Goal: Information Seeking & Learning: Learn about a topic

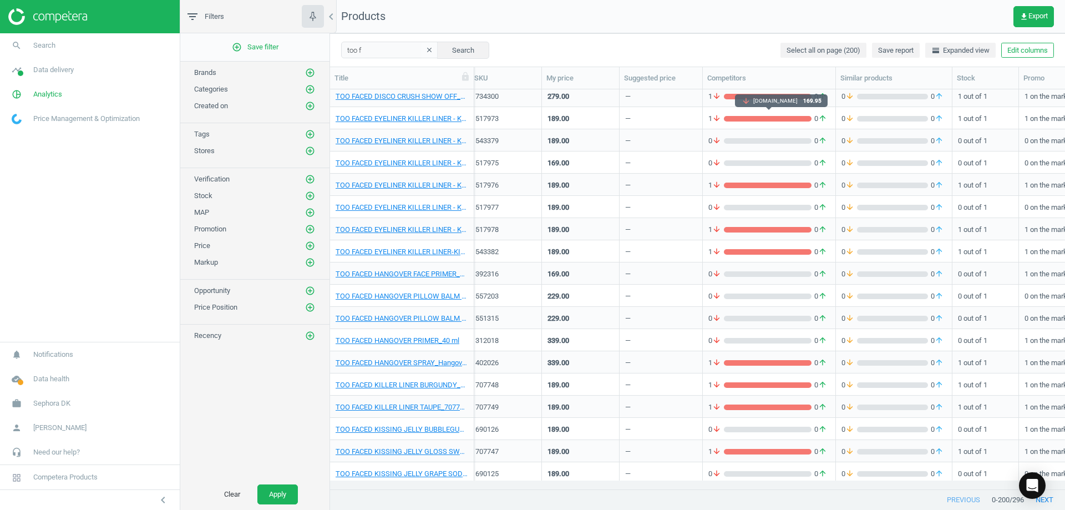
scroll to position [3768, 0]
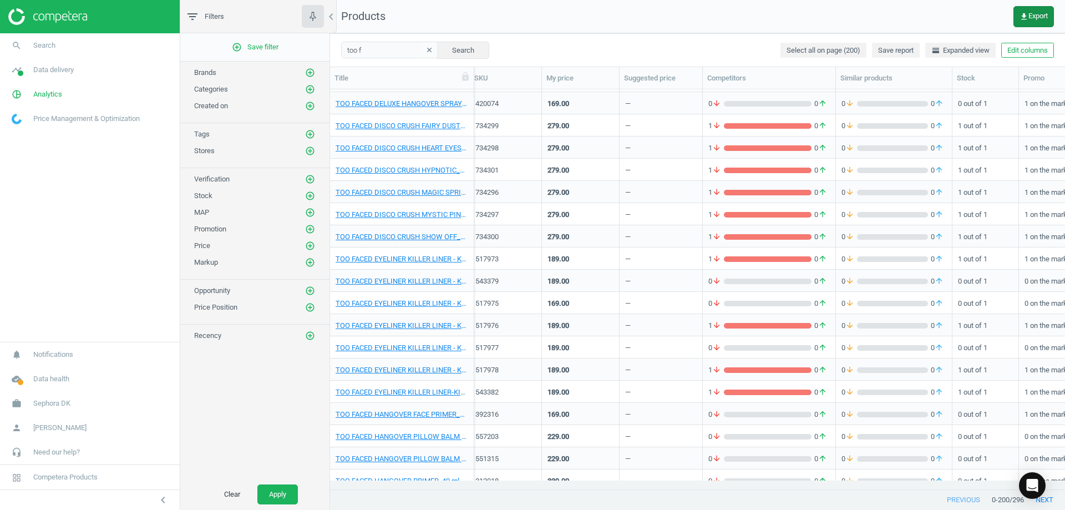
click at [1025, 10] on button "get_app Export" at bounding box center [1033, 16] width 40 height 21
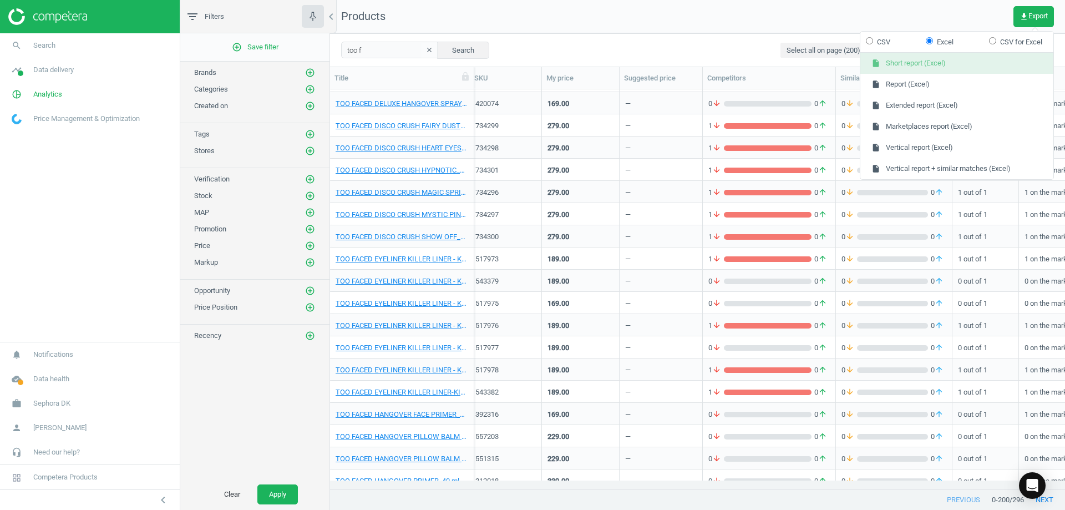
click at [932, 66] on button "insert_drive_file Short report (Excel)" at bounding box center [956, 63] width 193 height 21
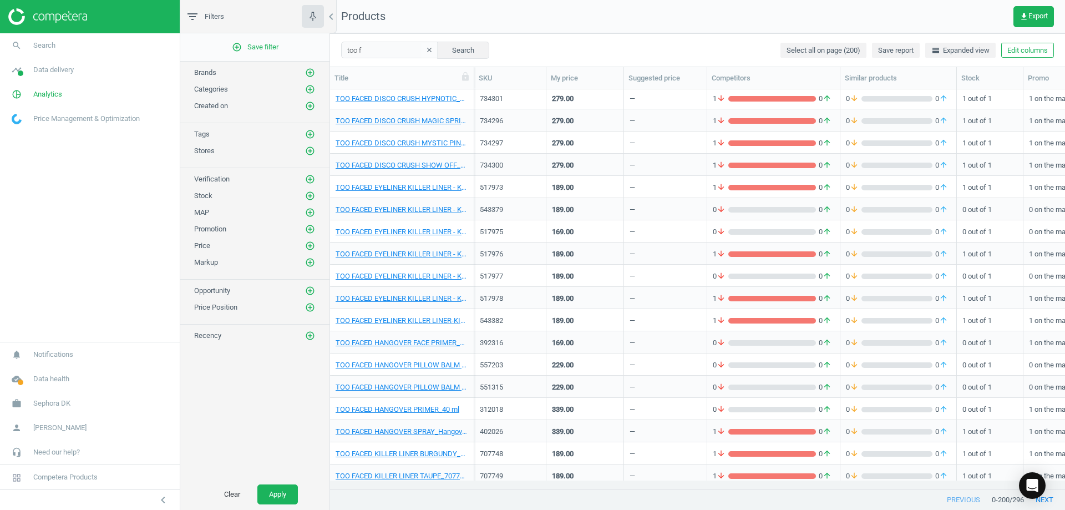
scroll to position [3842, 0]
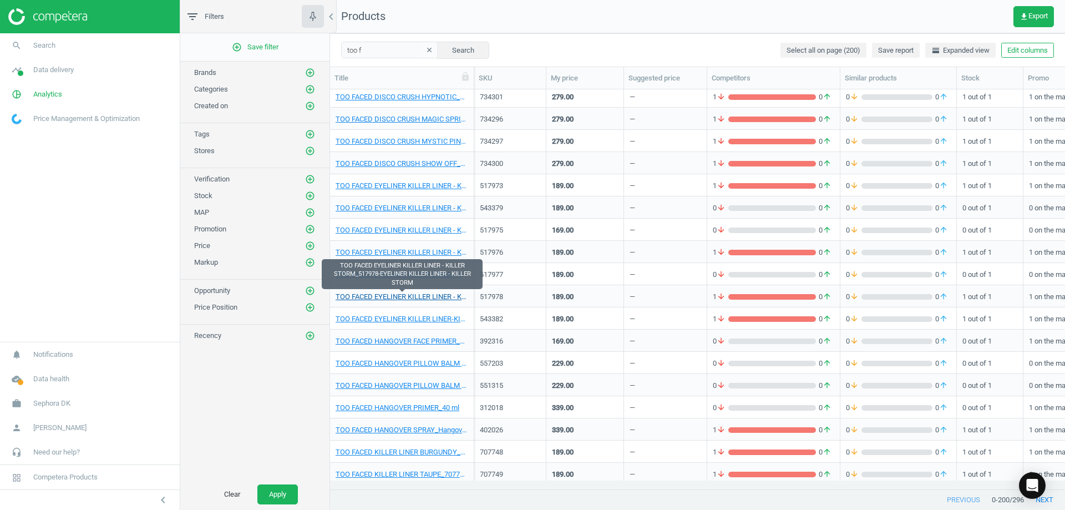
click at [431, 297] on link "TOO FACED EYELINER KILLER LINER - KILLER STORM_517978-EYELINER KILLER LINER - K…" at bounding box center [402, 297] width 133 height 10
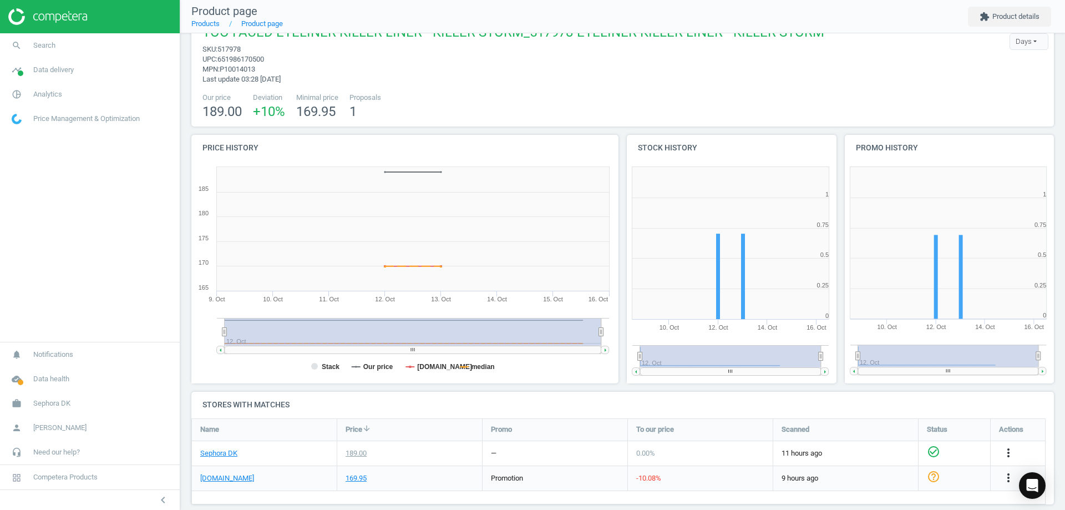
scroll to position [40, 0]
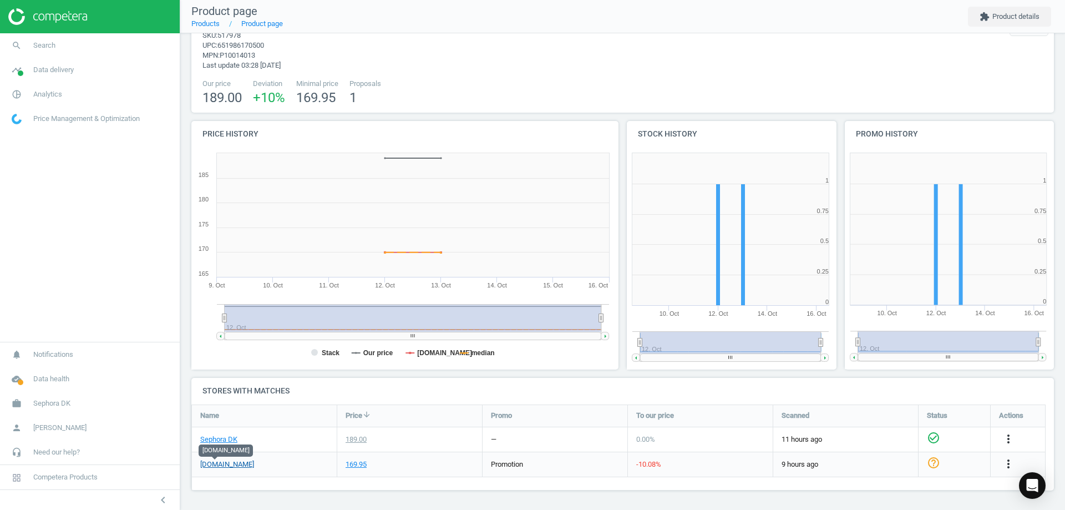
click at [206, 464] on link "[DOMAIN_NAME]" at bounding box center [227, 464] width 54 height 10
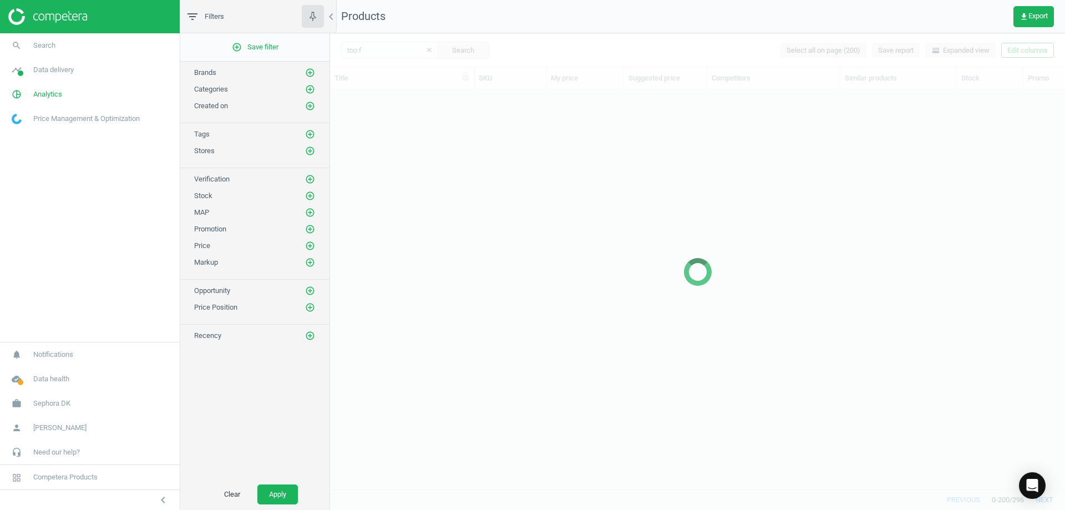
scroll to position [3669, 0]
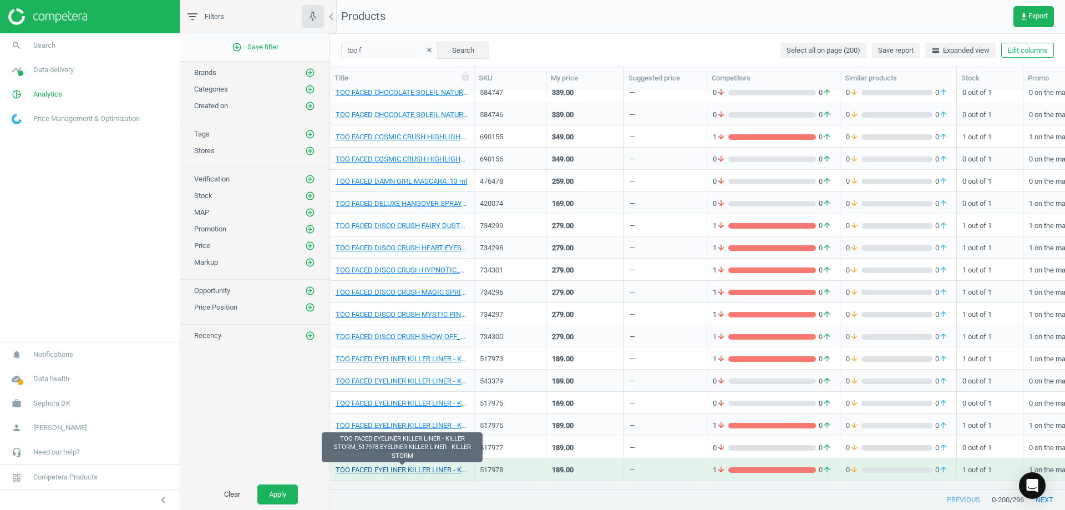
click at [440, 472] on link "TOO FACED EYELINER KILLER LINER - KILLER STORM_517978-EYELINER KILLER LINER - K…" at bounding box center [402, 470] width 133 height 10
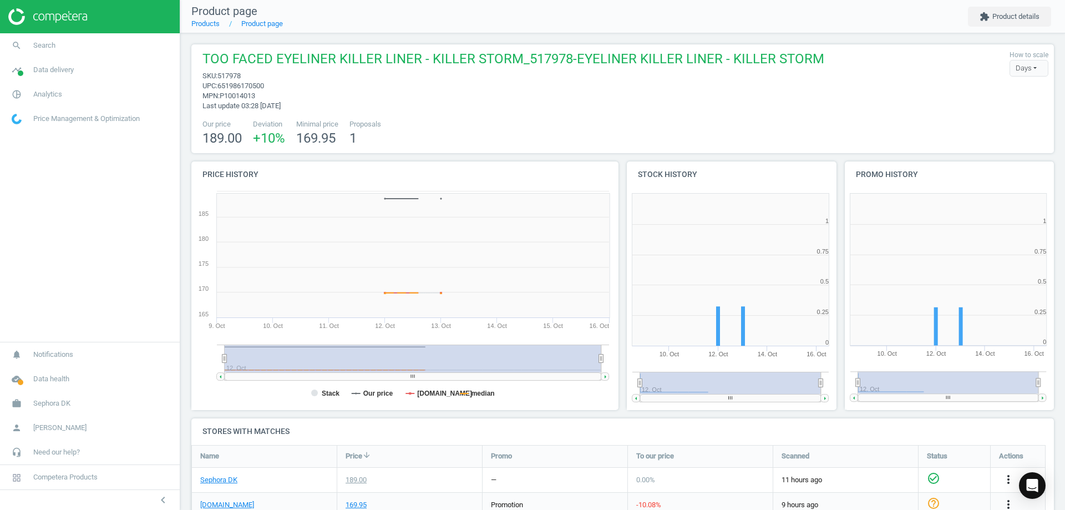
scroll to position [40, 0]
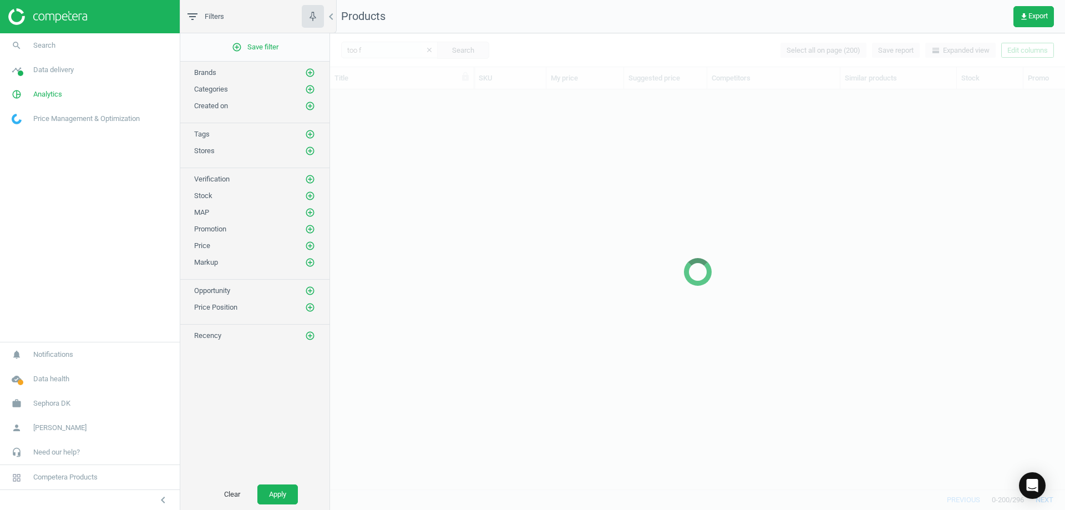
scroll to position [3669, 0]
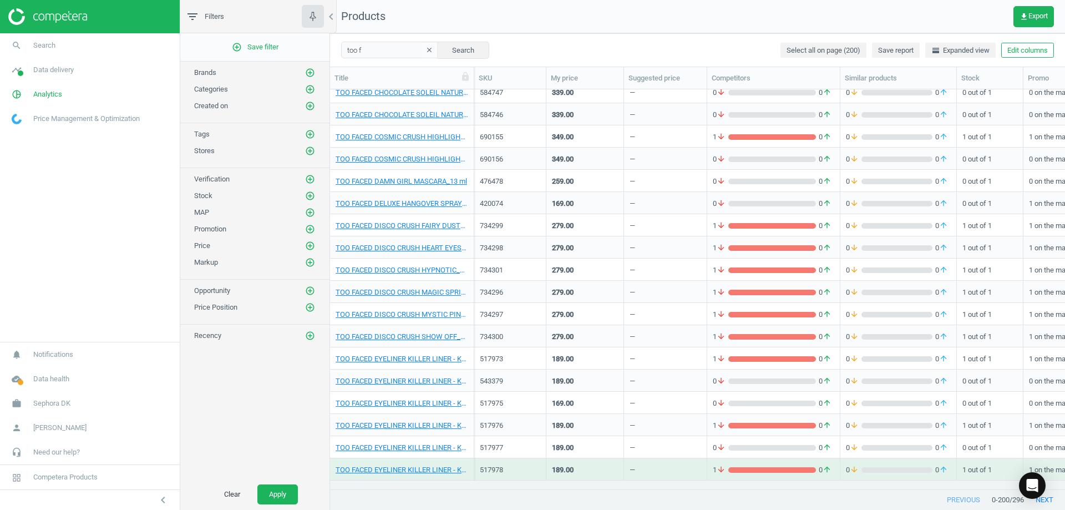
drag, startPoint x: 966, startPoint y: 17, endPoint x: 960, endPoint y: 16, distance: 6.2
click at [966, 17] on nav "Products get_app Export" at bounding box center [697, 16] width 735 height 33
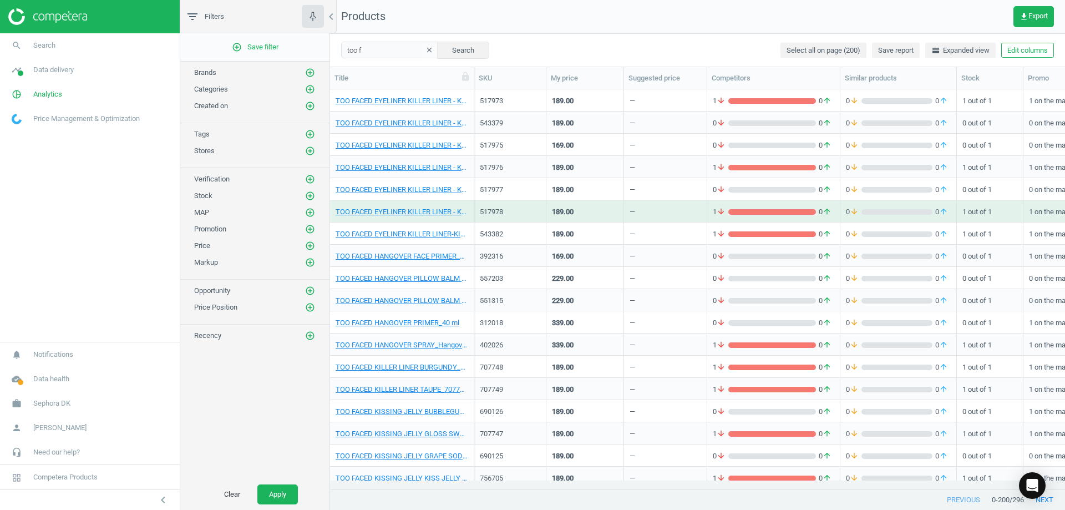
scroll to position [3946, 0]
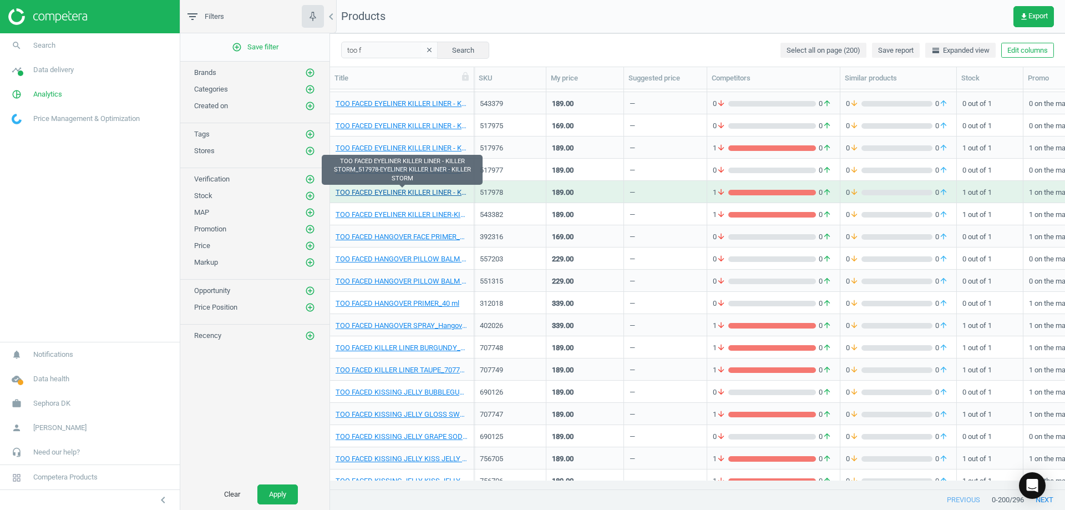
click at [448, 194] on link "TOO FACED EYELINER KILLER LINER - KILLER STORM_517978-EYELINER KILLER LINER - K…" at bounding box center [402, 192] width 133 height 10
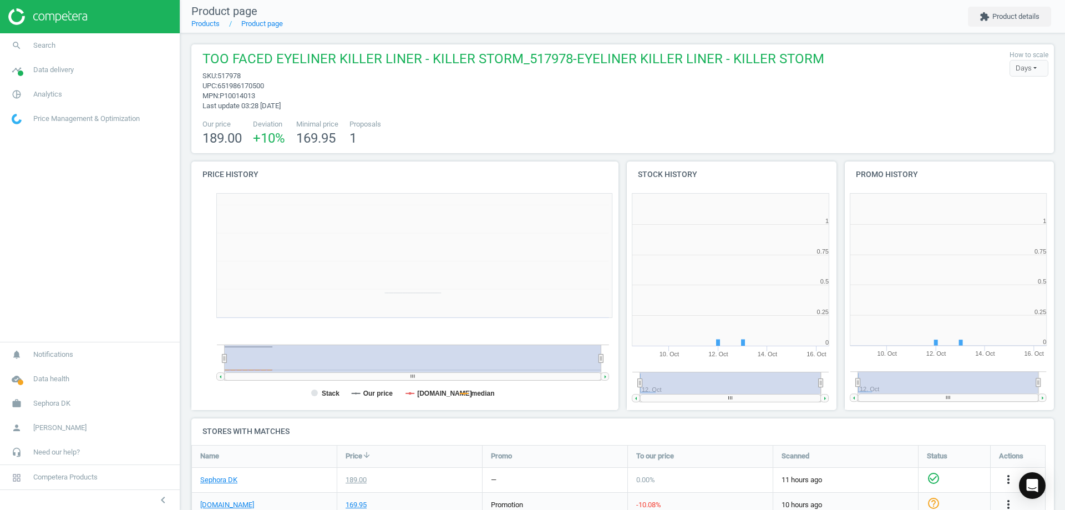
scroll to position [40, 0]
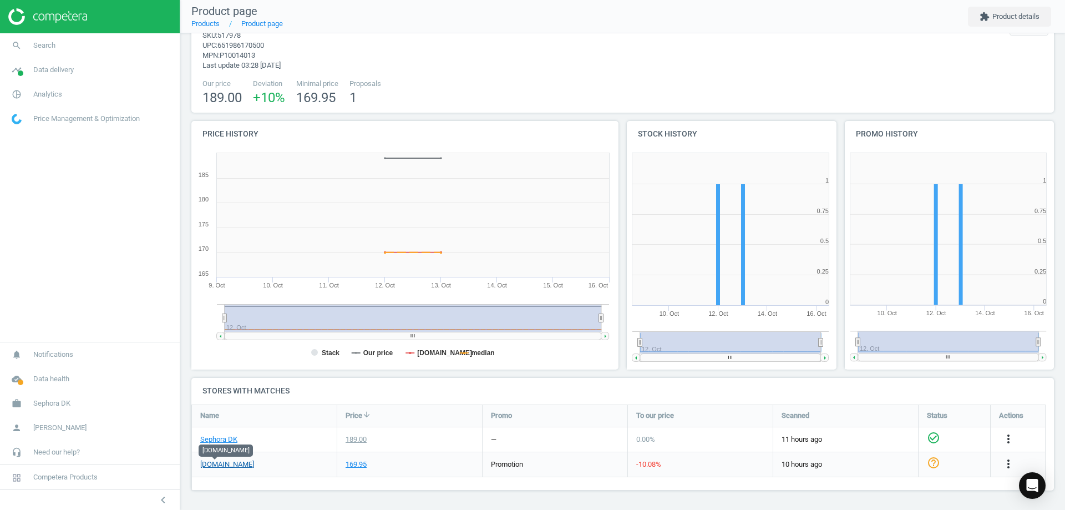
click at [212, 466] on link "[DOMAIN_NAME]" at bounding box center [227, 464] width 54 height 10
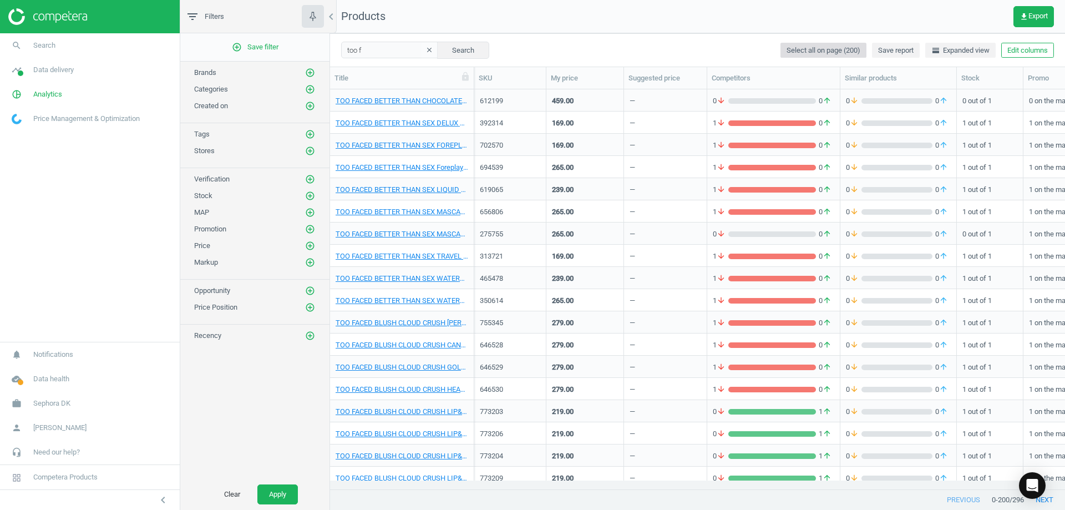
click at [819, 48] on span "Select all on page (200)" at bounding box center [823, 50] width 74 height 10
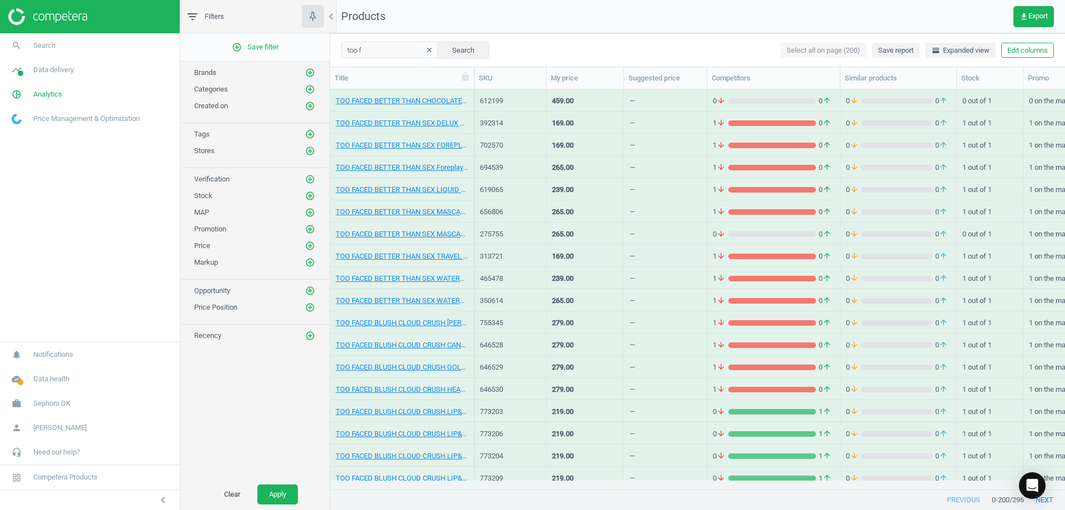
drag, startPoint x: 613, startPoint y: 23, endPoint x: 600, endPoint y: 30, distance: 15.1
click at [613, 23] on nav "Products get_app Export" at bounding box center [697, 16] width 735 height 33
click at [574, 39] on div "too f clear Search Select all on page (200) Save report horizontal_split Expand…" at bounding box center [697, 49] width 735 height 33
click at [425, 49] on icon "clear" at bounding box center [429, 50] width 8 height 8
click at [311, 72] on icon "add_circle_outline" at bounding box center [310, 73] width 10 height 10
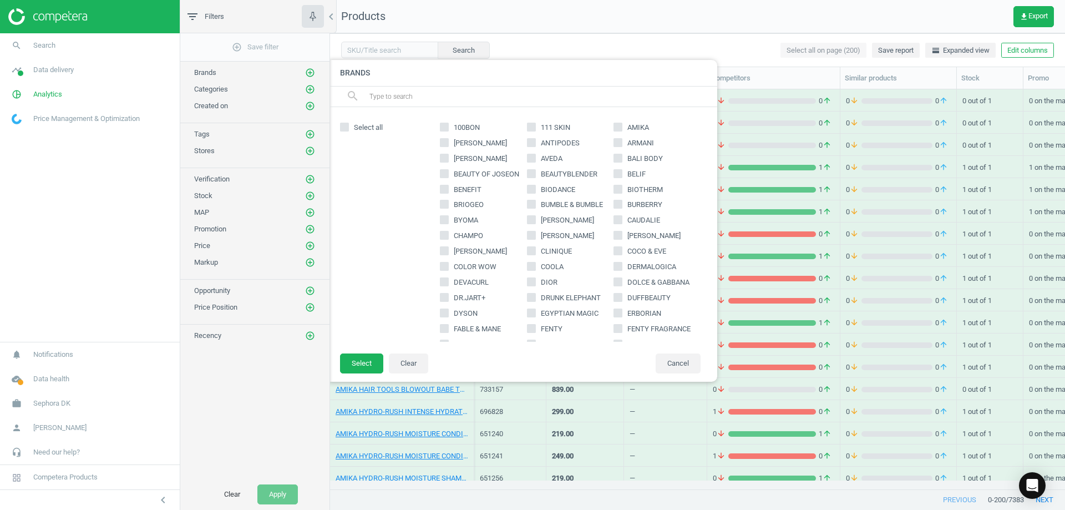
click at [399, 96] on input "text" at bounding box center [538, 97] width 341 height 18
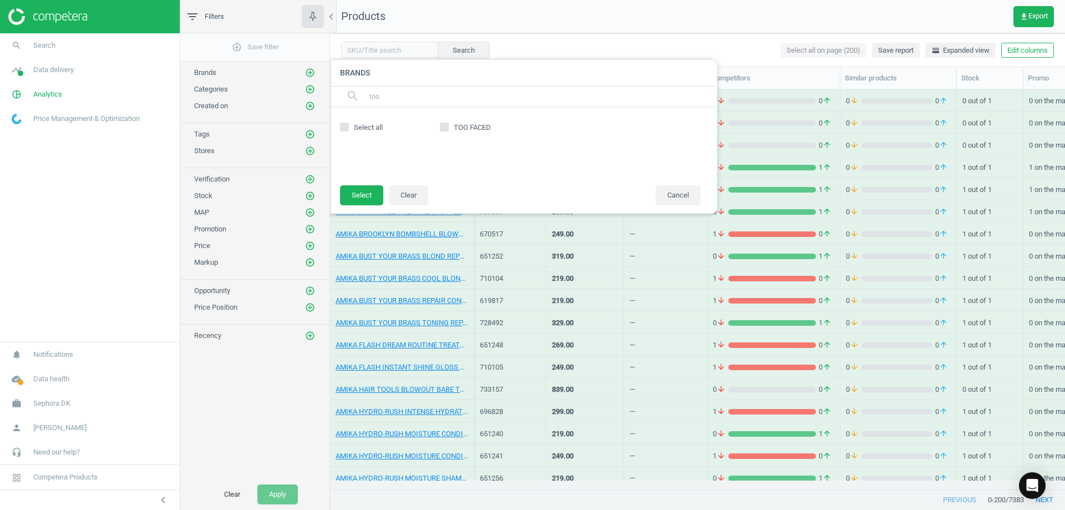
type input "too"
click at [476, 131] on span "TOO FACED" at bounding box center [472, 128] width 42 height 10
click at [448, 130] on input "TOO FACED" at bounding box center [444, 126] width 7 height 7
click at [475, 124] on span "TOO FACED" at bounding box center [472, 128] width 42 height 10
click at [448, 124] on input "TOO FACED" at bounding box center [444, 126] width 7 height 7
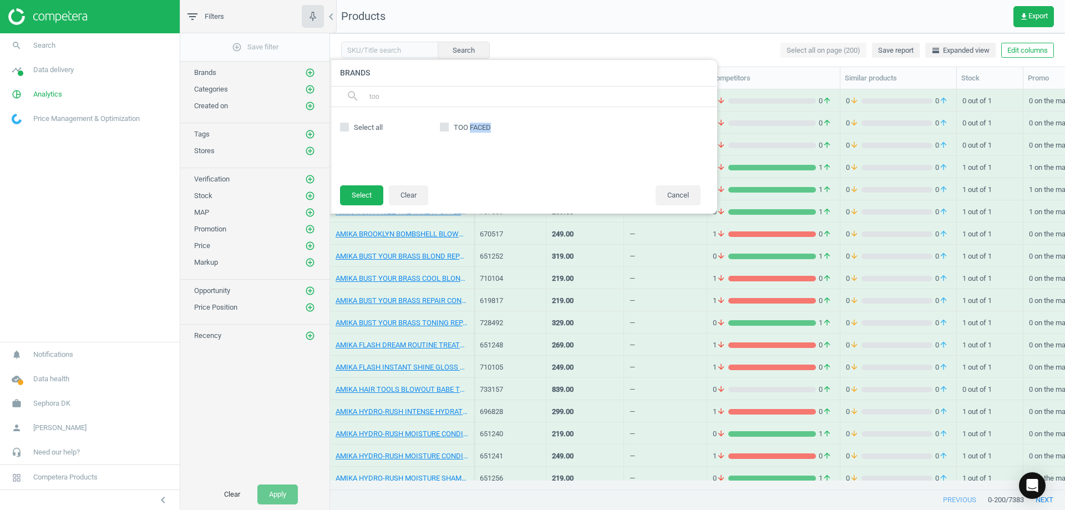
click at [475, 123] on span "TOO FACED" at bounding box center [472, 128] width 42 height 10
click at [448, 123] on input "TOO FACED" at bounding box center [444, 126] width 7 height 7
checkbox input "true"
click at [377, 192] on button "Select" at bounding box center [361, 195] width 43 height 20
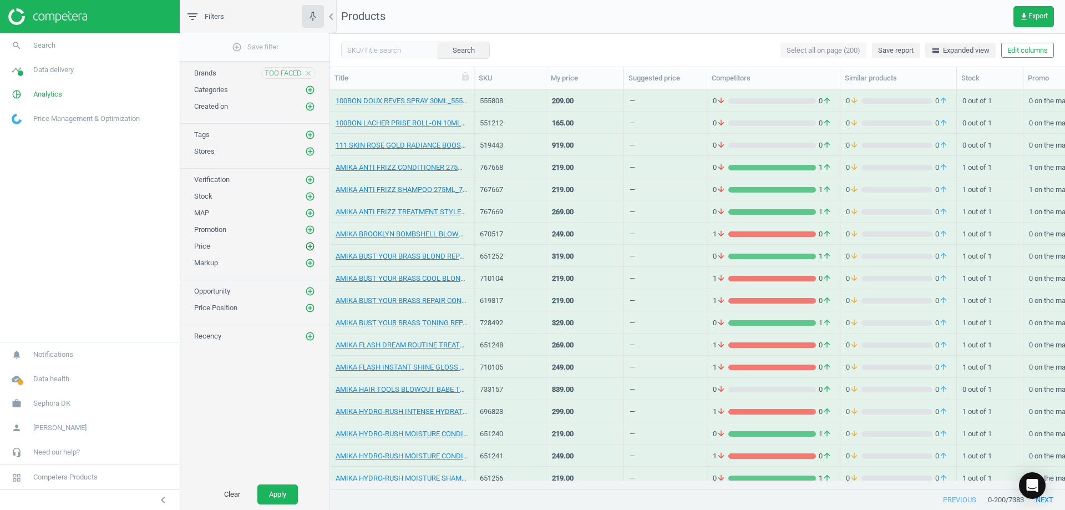
click at [309, 248] on icon "add_circle_outline" at bounding box center [310, 246] width 10 height 10
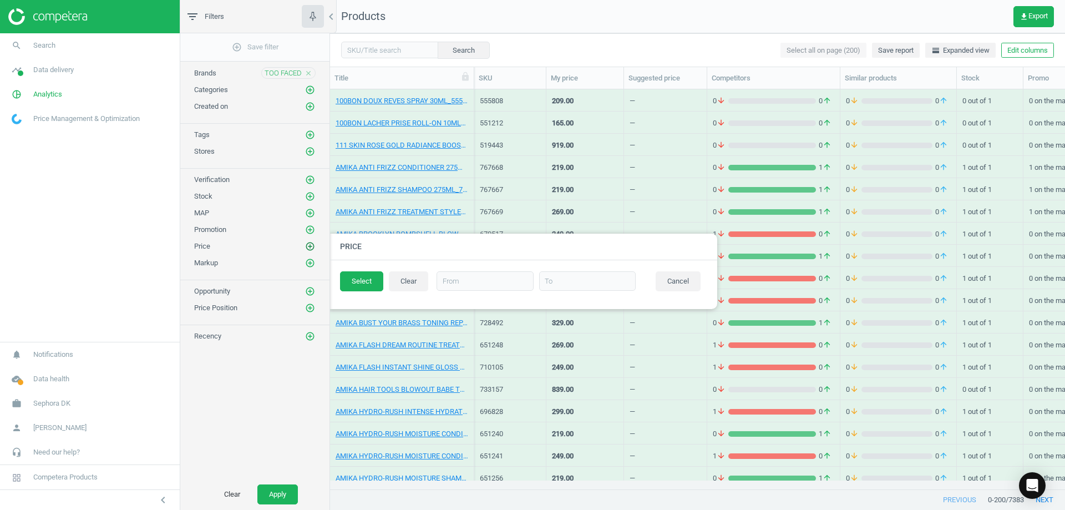
click at [309, 250] on icon "add_circle_outline" at bounding box center [310, 246] width 10 height 10
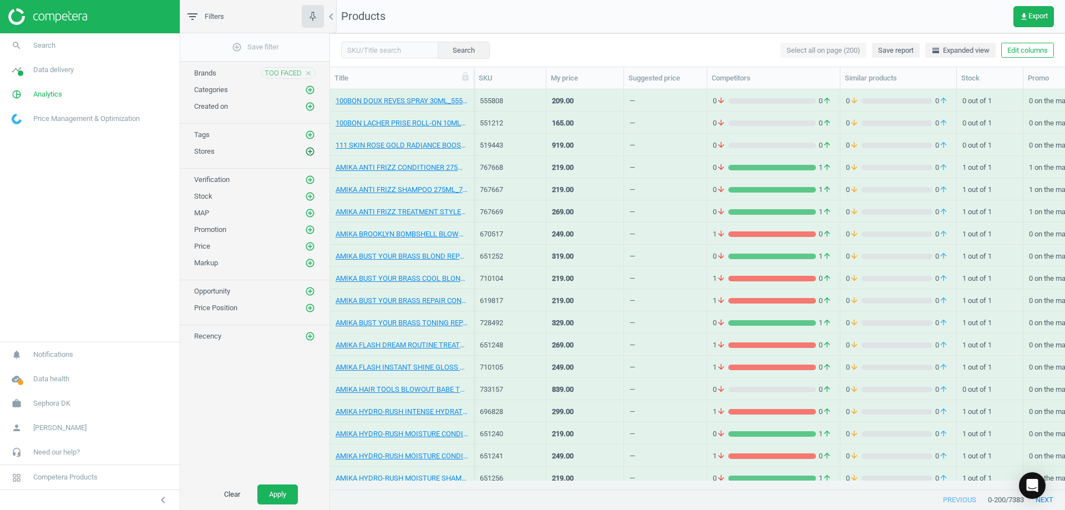
click at [306, 154] on icon "add_circle_outline" at bounding box center [310, 151] width 10 height 10
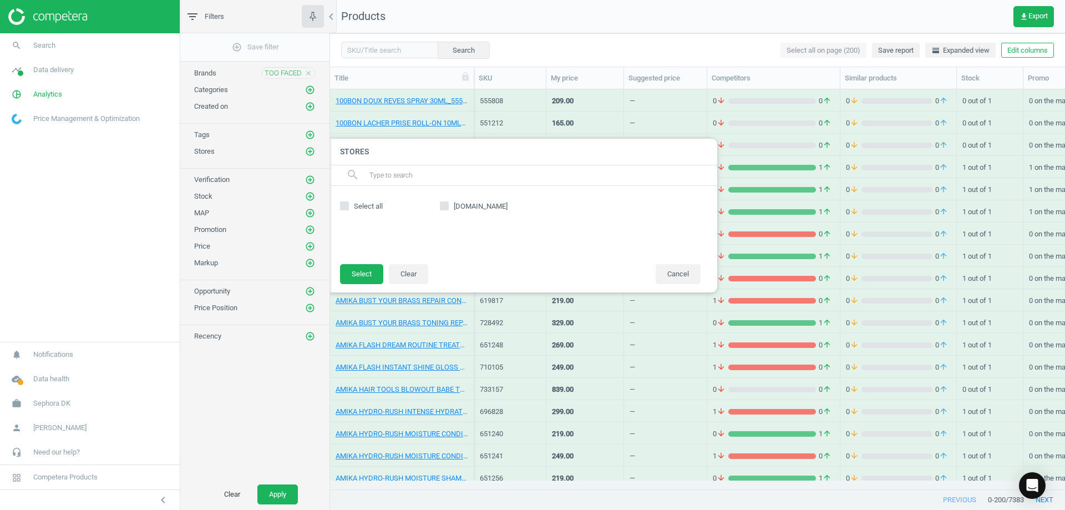
drag, startPoint x: 443, startPoint y: 209, endPoint x: 424, endPoint y: 230, distance: 27.9
click at [444, 209] on input "[DOMAIN_NAME]" at bounding box center [444, 205] width 7 height 7
checkbox input "true"
click at [359, 274] on button "Select" at bounding box center [361, 274] width 43 height 20
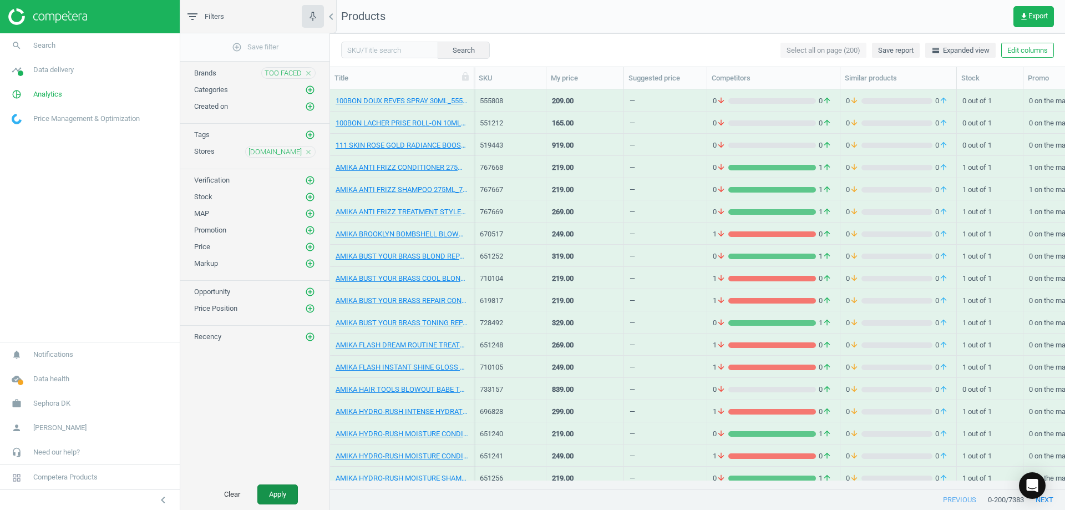
click at [271, 500] on button "Apply" at bounding box center [277, 494] width 40 height 20
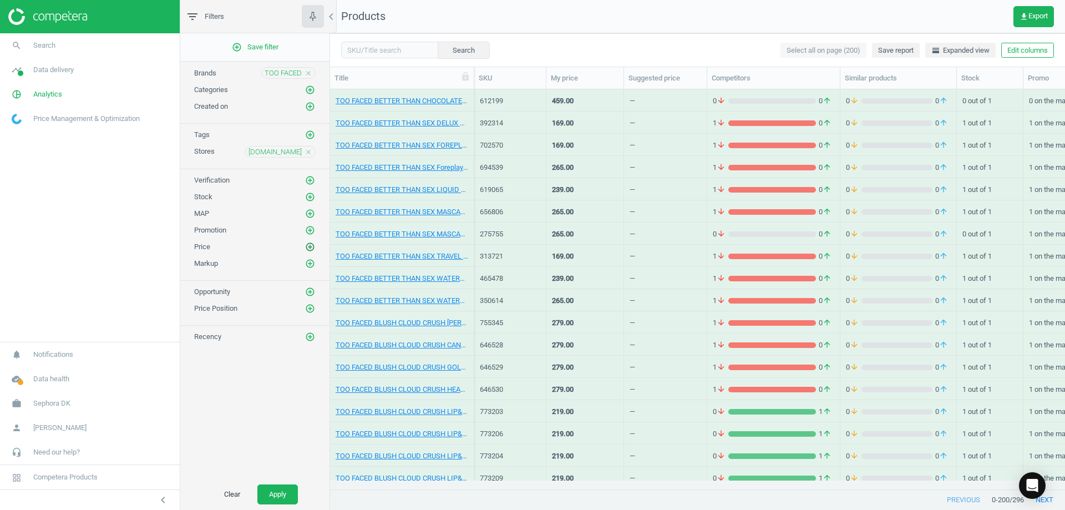
click at [309, 249] on icon "add_circle_outline" at bounding box center [310, 247] width 10 height 10
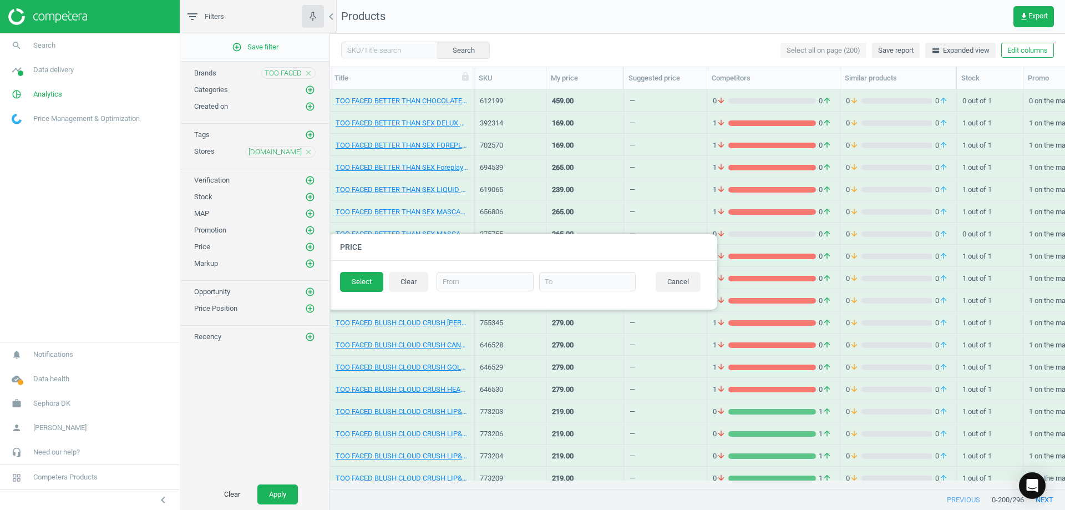
click at [246, 233] on div "Promotion add_circle_outline" at bounding box center [254, 230] width 121 height 11
click at [679, 287] on button "Cancel" at bounding box center [678, 282] width 45 height 20
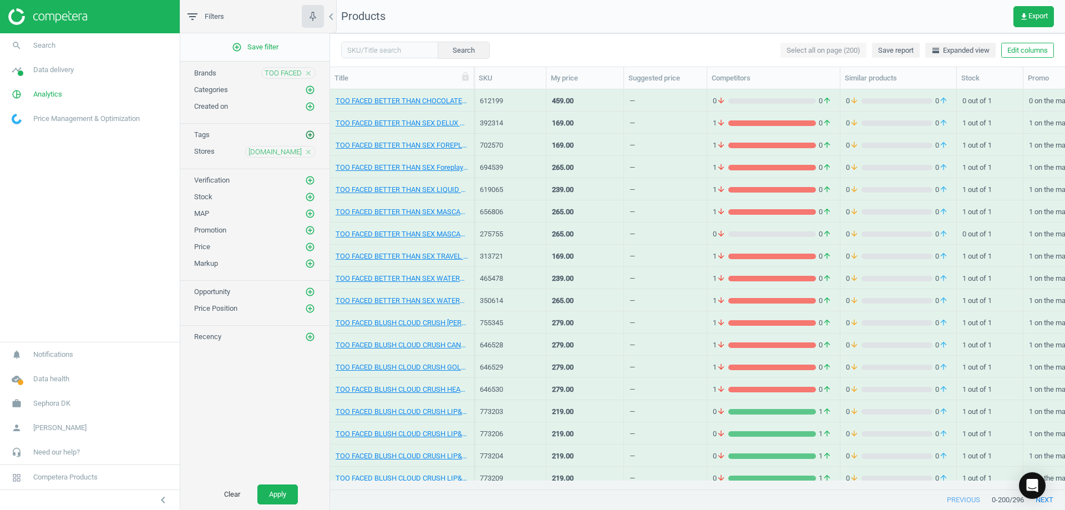
click at [312, 137] on icon "add_circle_outline" at bounding box center [310, 135] width 10 height 10
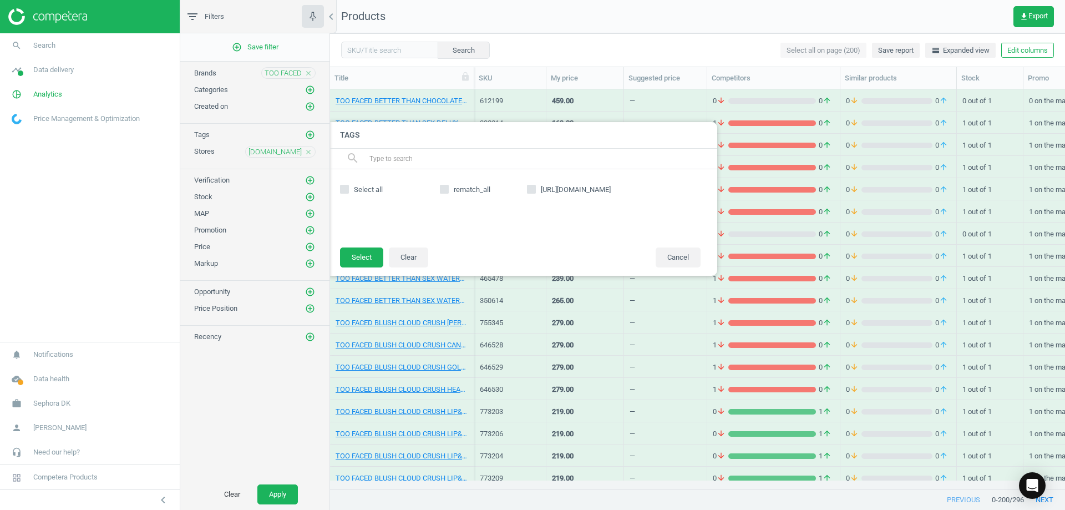
click at [265, 417] on div "add_circle_outline Save filter Brands TOO FACED close Categories add_circle_out…" at bounding box center [254, 255] width 149 height 445
click at [683, 254] on button "Cancel" at bounding box center [678, 257] width 45 height 20
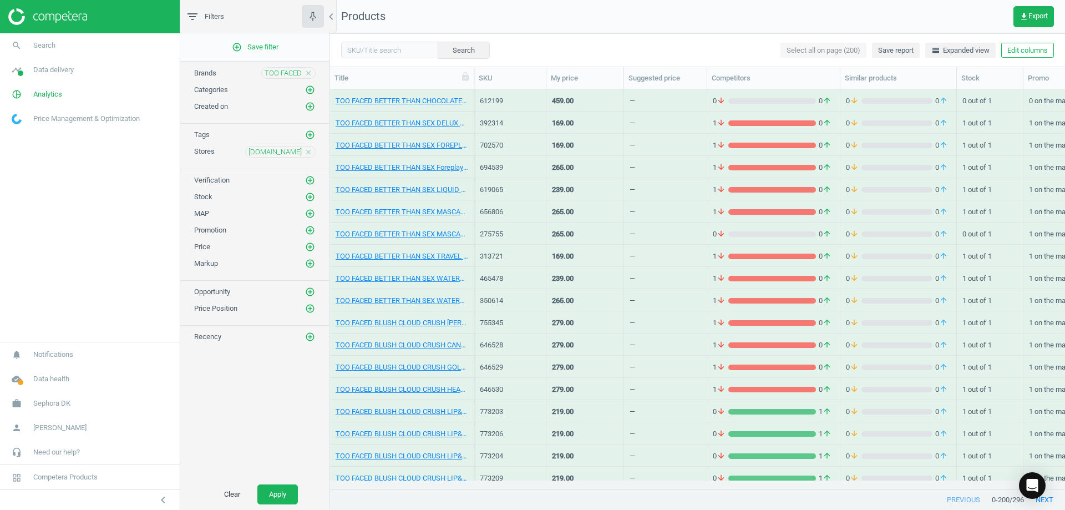
click at [316, 184] on div "Verification add_circle_outline" at bounding box center [254, 177] width 149 height 17
click at [312, 181] on icon "add_circle_outline" at bounding box center [310, 180] width 10 height 10
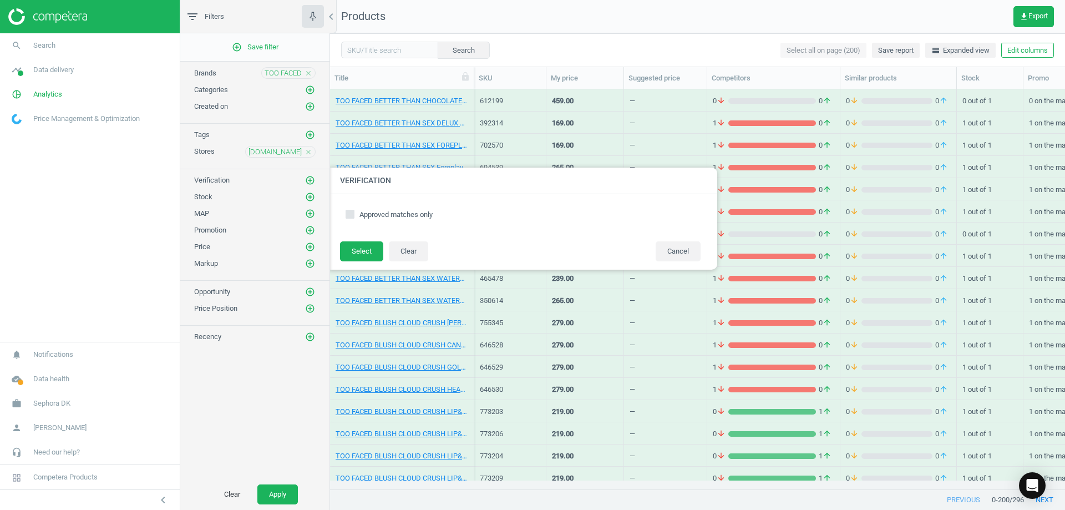
click at [342, 215] on div "Approved matches only" at bounding box center [523, 217] width 366 height 24
click at [351, 215] on input "Approved matches only" at bounding box center [350, 213] width 7 height 7
checkbox input "true"
click at [370, 250] on button "Select" at bounding box center [361, 251] width 43 height 20
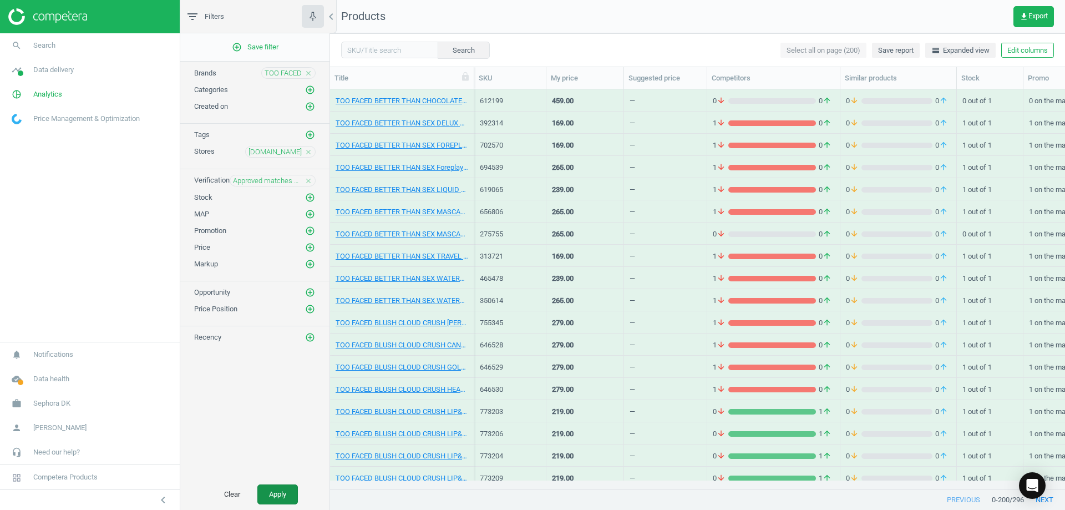
click at [283, 485] on button "Apply" at bounding box center [277, 494] width 40 height 20
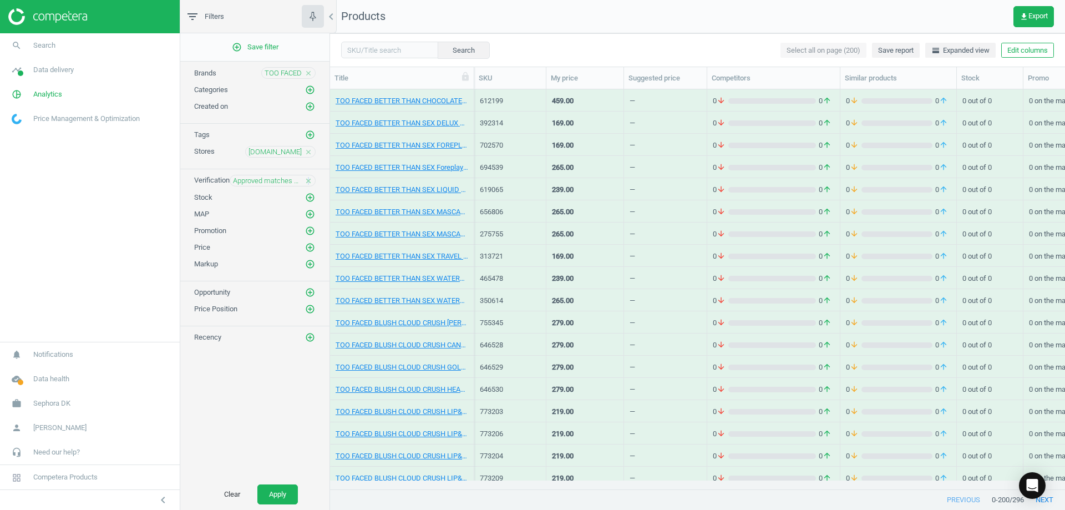
click at [309, 182] on icon "close" at bounding box center [308, 181] width 8 height 8
click at [319, 210] on div "MAP add_circle_outline" at bounding box center [254, 210] width 149 height 17
click at [312, 211] on icon "add_circle_outline" at bounding box center [310, 214] width 10 height 10
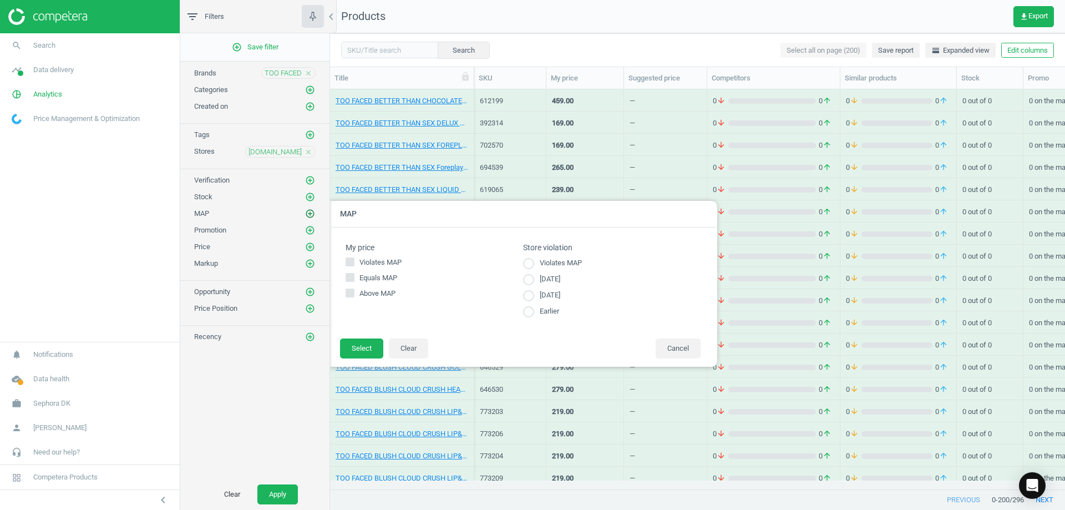
click at [311, 212] on icon "add_circle_outline" at bounding box center [310, 214] width 10 height 10
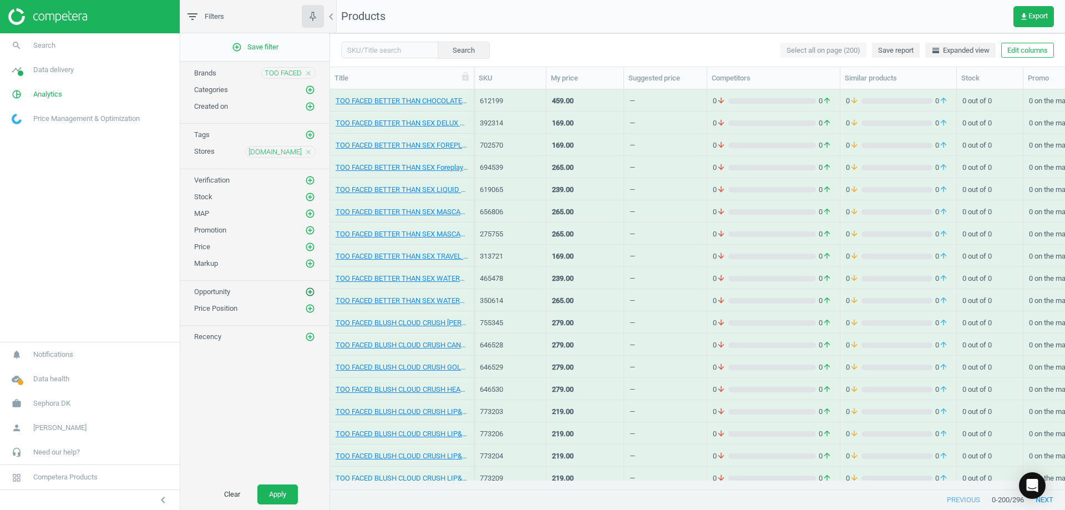
click at [309, 289] on icon "add_circle_outline" at bounding box center [310, 292] width 10 height 10
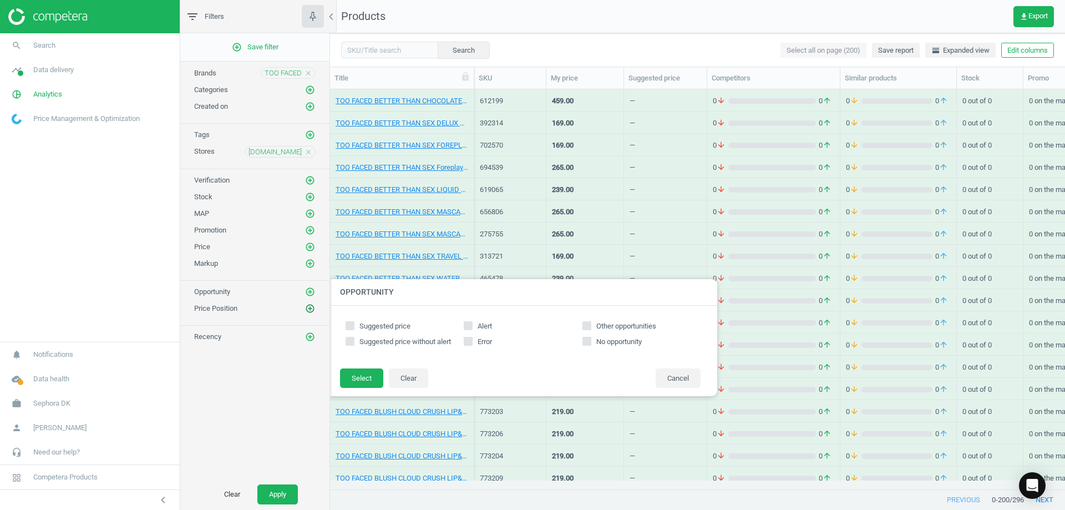
click at [312, 309] on icon "add_circle_outline" at bounding box center [310, 308] width 10 height 10
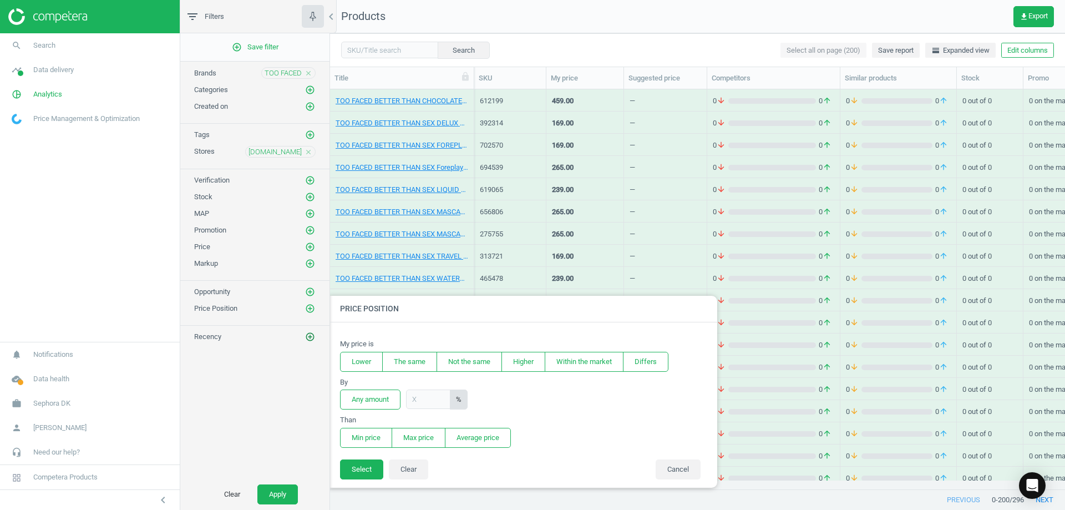
click at [310, 334] on icon "add_circle_outline" at bounding box center [310, 337] width 10 height 10
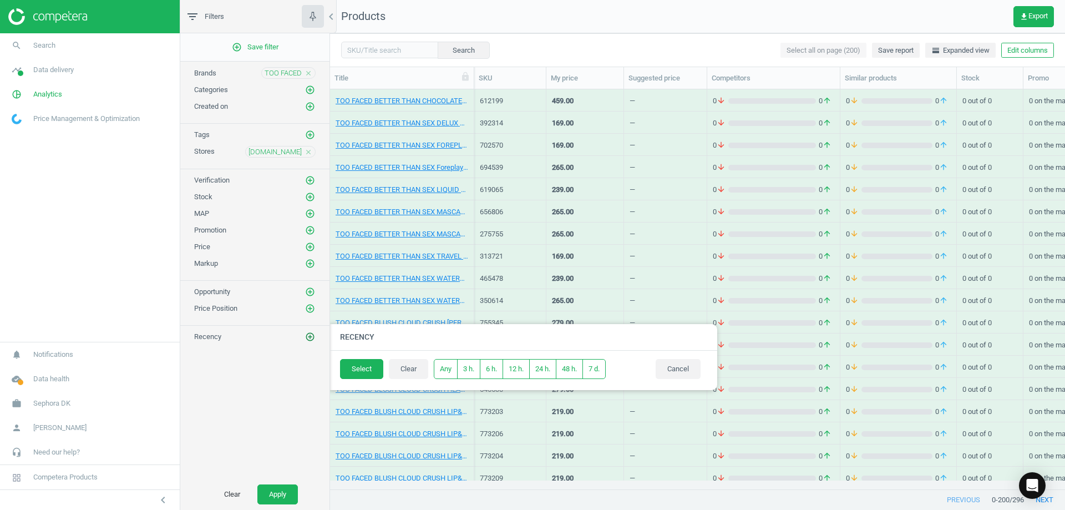
click at [309, 335] on icon "add_circle_outline" at bounding box center [310, 337] width 10 height 10
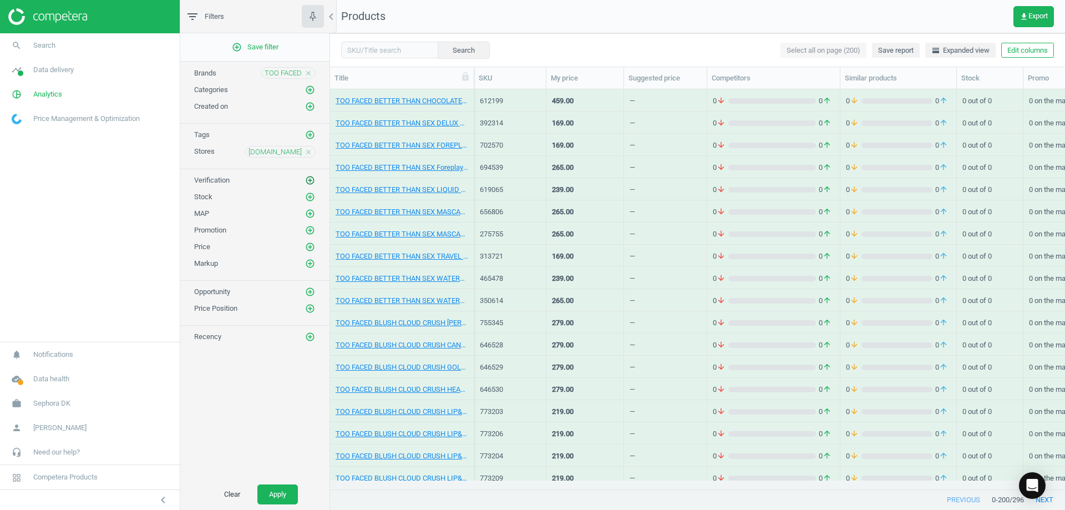
click at [308, 180] on icon "add_circle_outline" at bounding box center [310, 180] width 10 height 10
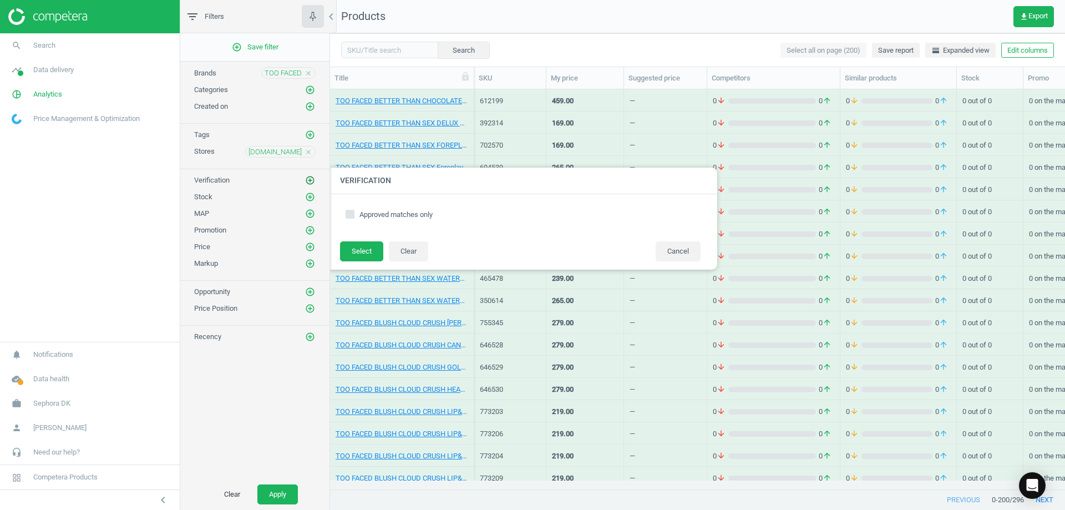
click at [308, 180] on icon "add_circle_outline" at bounding box center [310, 180] width 10 height 10
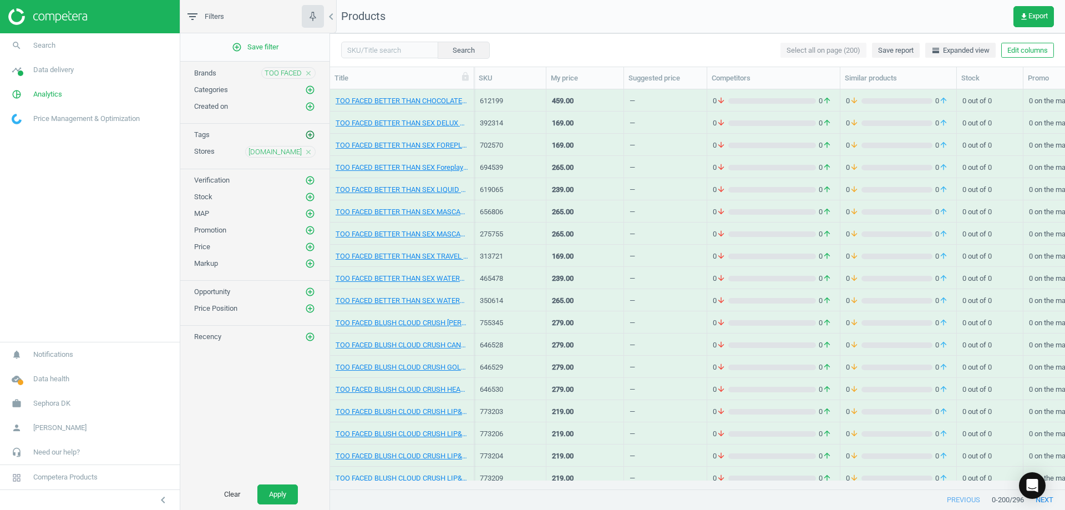
click at [312, 134] on icon "add_circle_outline" at bounding box center [310, 135] width 10 height 10
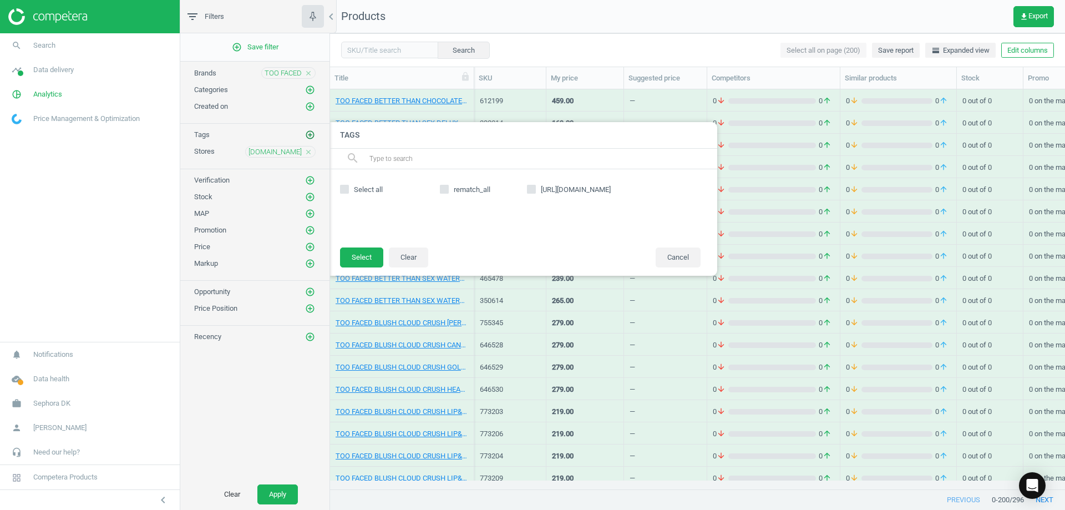
click at [312, 134] on icon "add_circle_outline" at bounding box center [310, 135] width 10 height 10
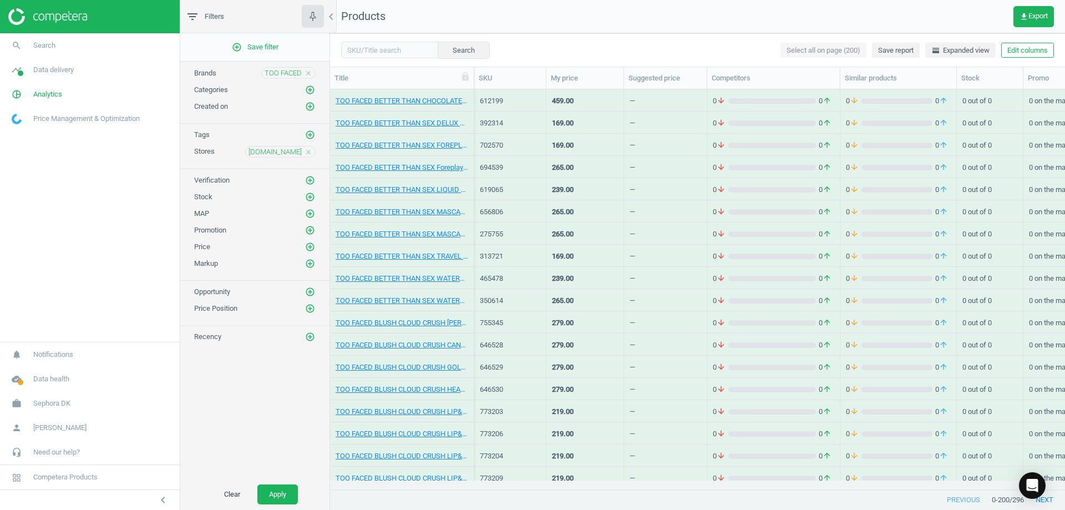
click at [633, 45] on div "Search Select all on page (200) Save report horizontal_split Expanded view Edit…" at bounding box center [697, 49] width 735 height 33
click at [681, 175] on div "—" at bounding box center [665, 166] width 72 height 19
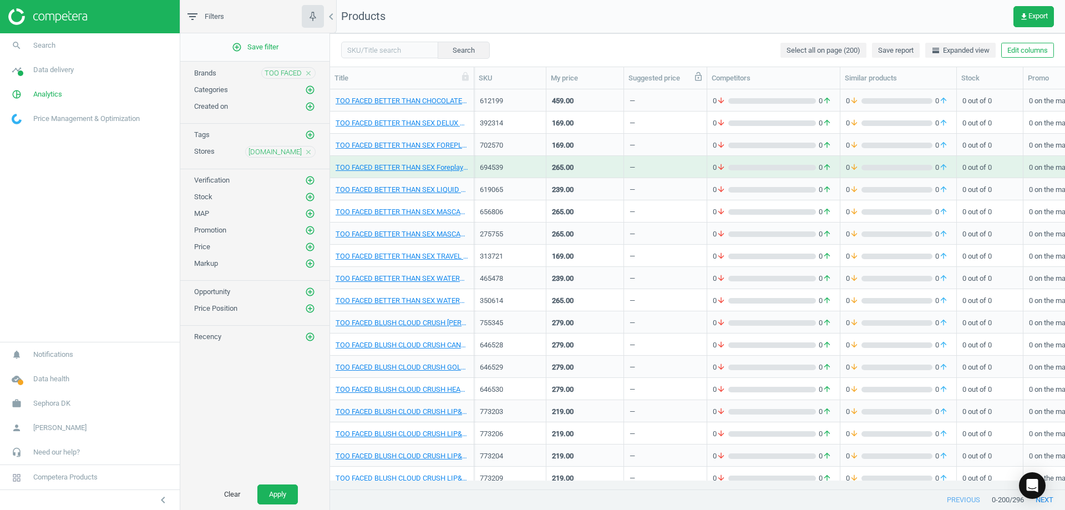
click at [694, 78] on icon at bounding box center [698, 77] width 10 height 10
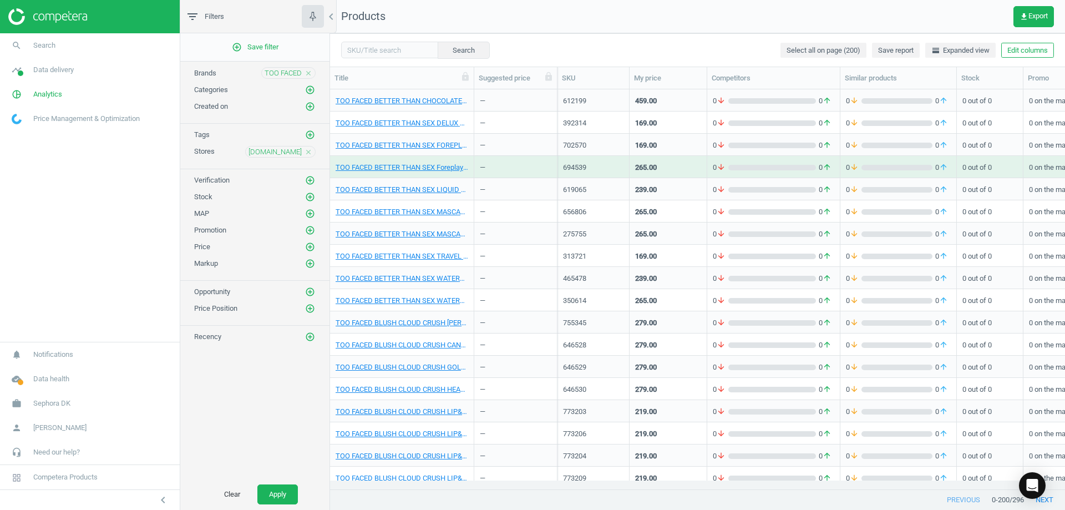
click at [0, 0] on icon at bounding box center [0, 0] width 0 height 0
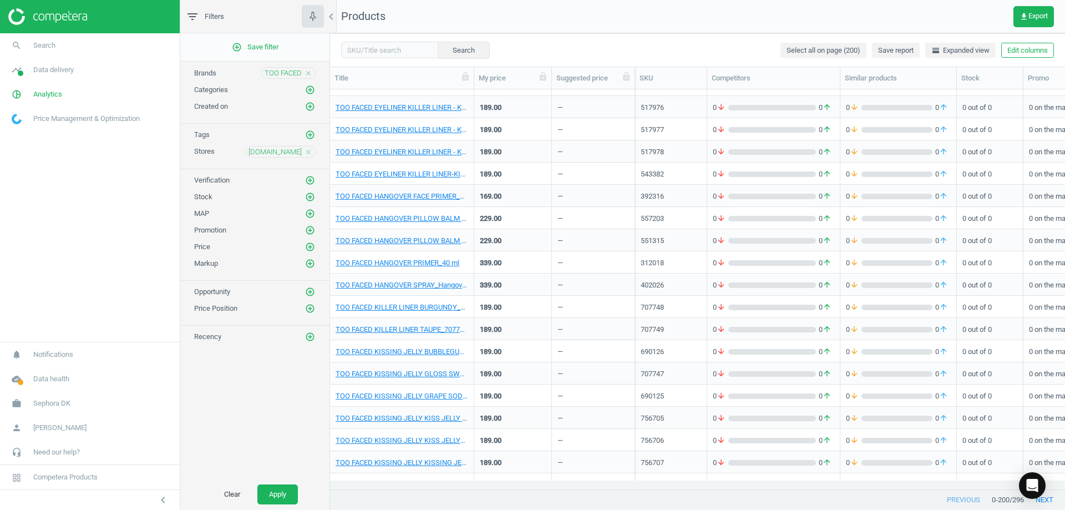
scroll to position [4046, 0]
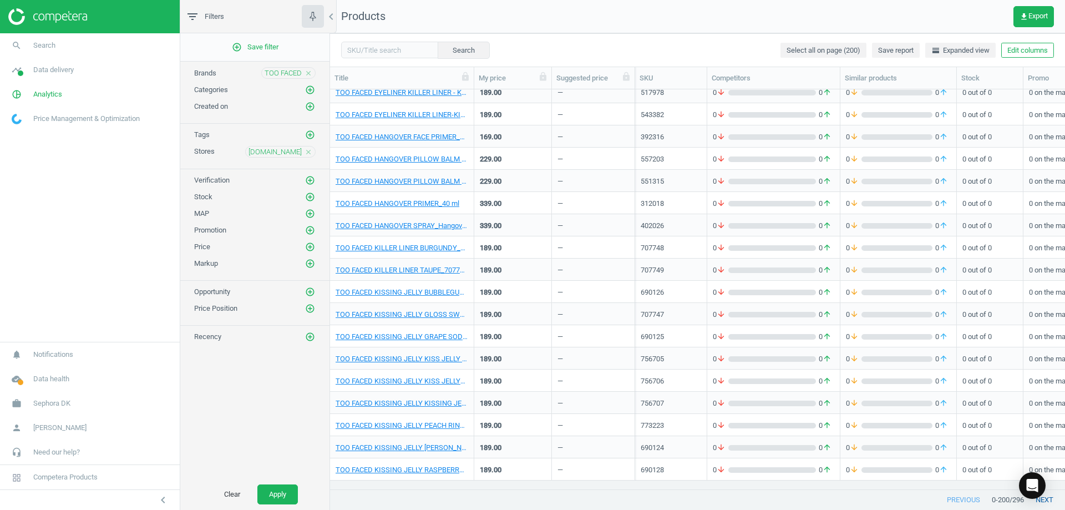
click at [1054, 497] on button "next" at bounding box center [1044, 500] width 41 height 20
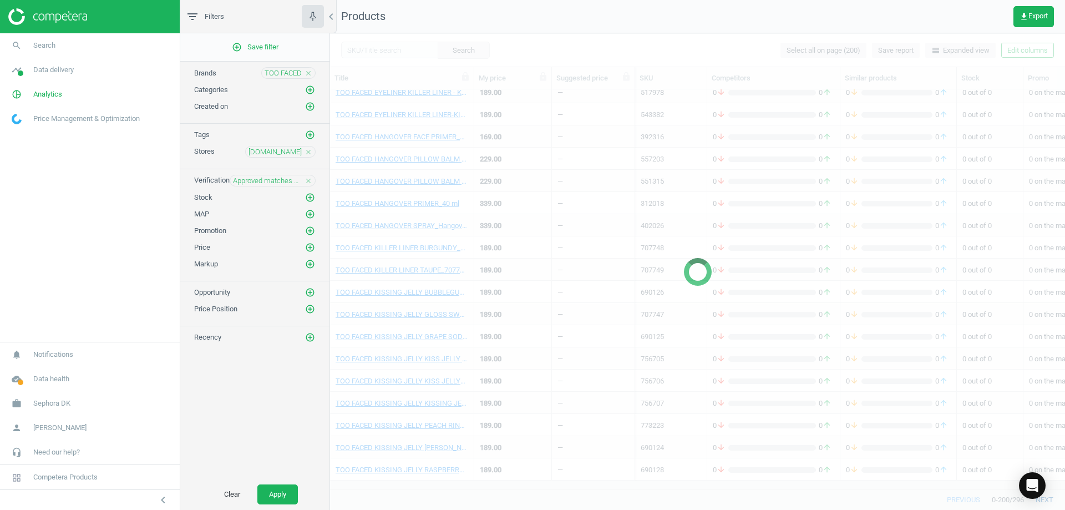
scroll to position [67, 0]
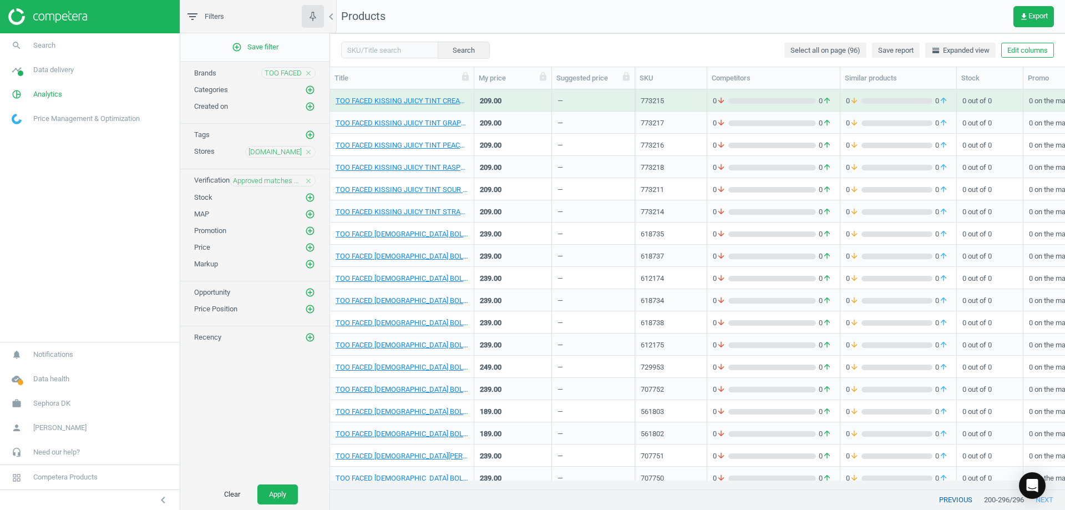
click at [957, 499] on button "previous" at bounding box center [955, 500] width 57 height 20
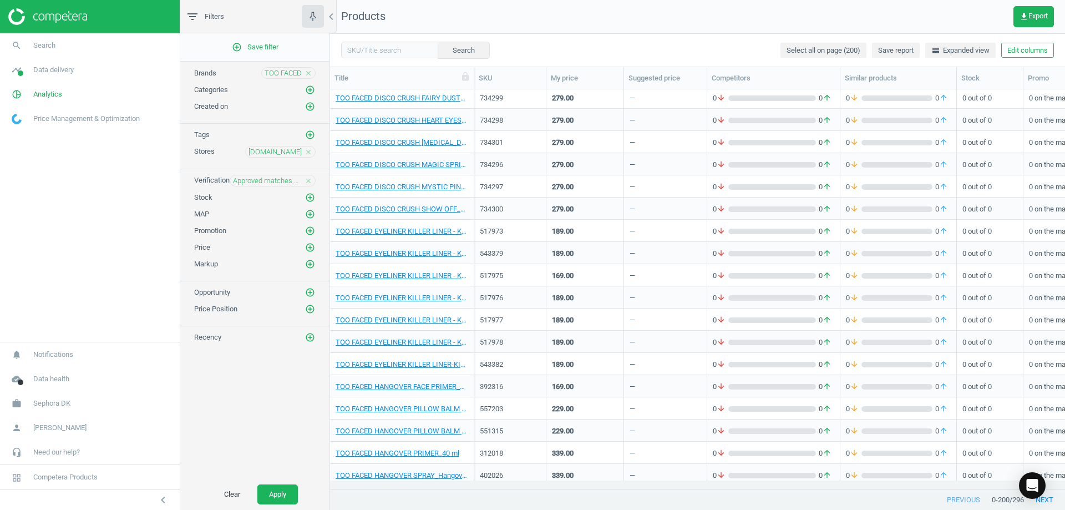
scroll to position [3938, 0]
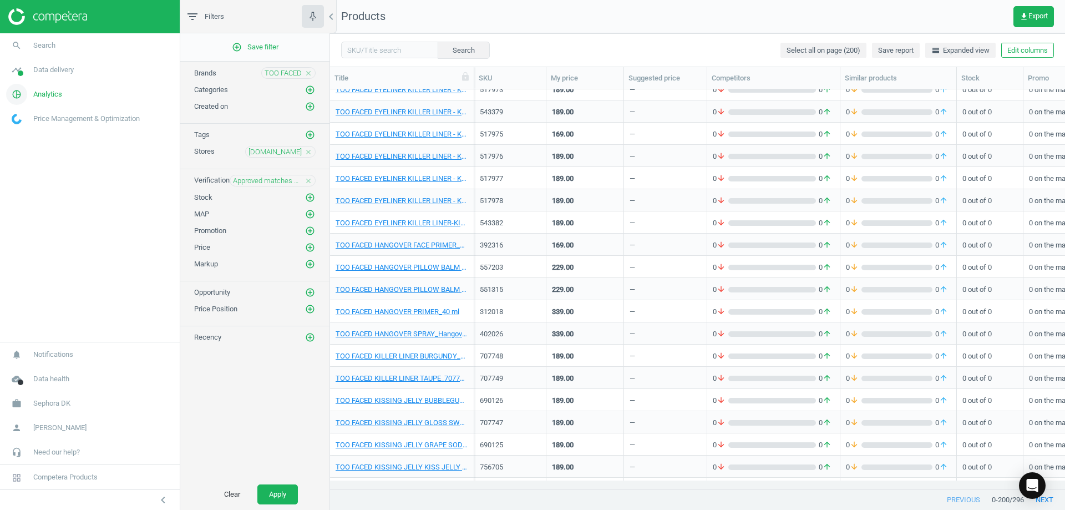
click at [50, 95] on span "Analytics" at bounding box center [47, 94] width 29 height 10
click at [54, 71] on span "Data delivery" at bounding box center [53, 70] width 40 height 10
click at [35, 141] on span "Rematching" at bounding box center [29, 143] width 34 height 9
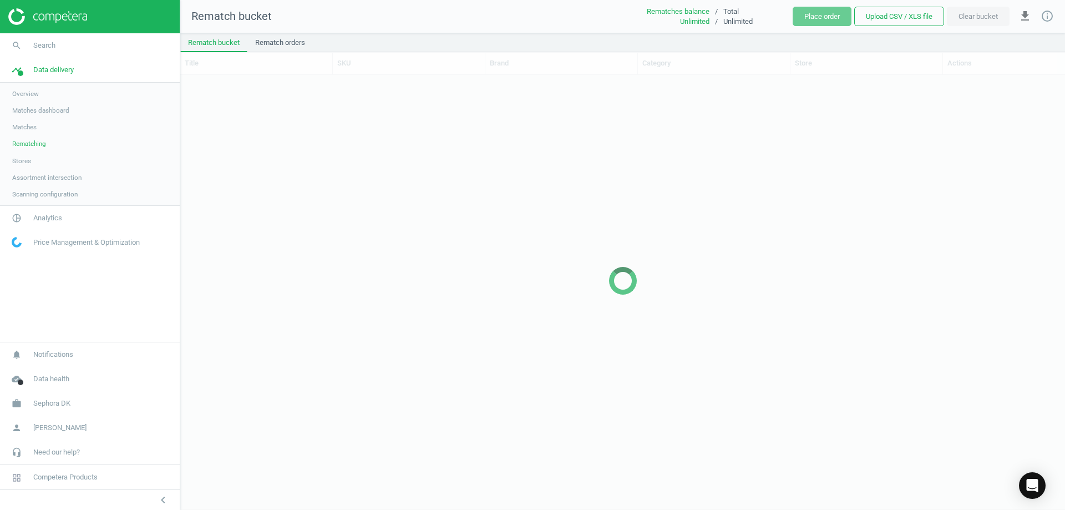
scroll to position [417, 876]
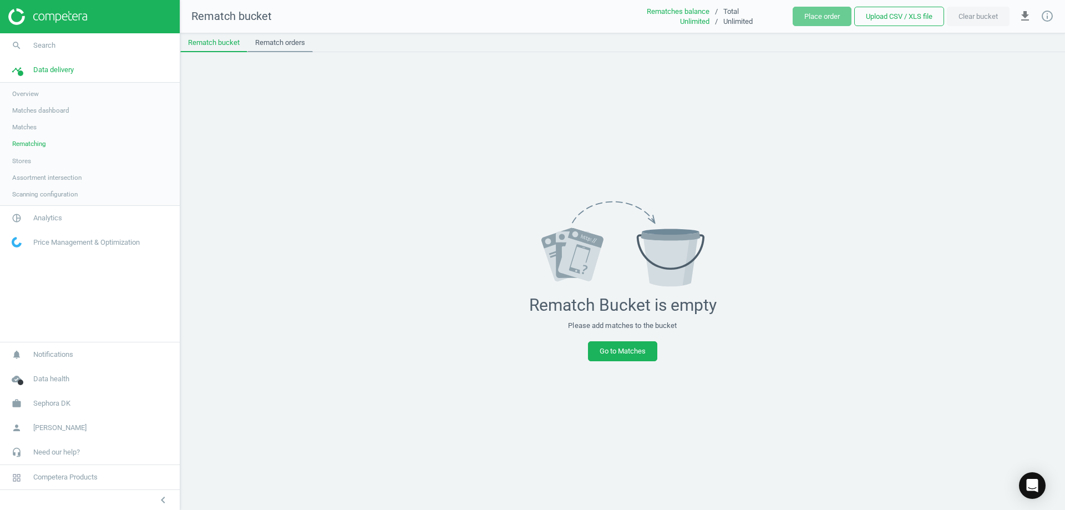
click at [278, 34] on link "Rematch orders" at bounding box center [279, 42] width 65 height 19
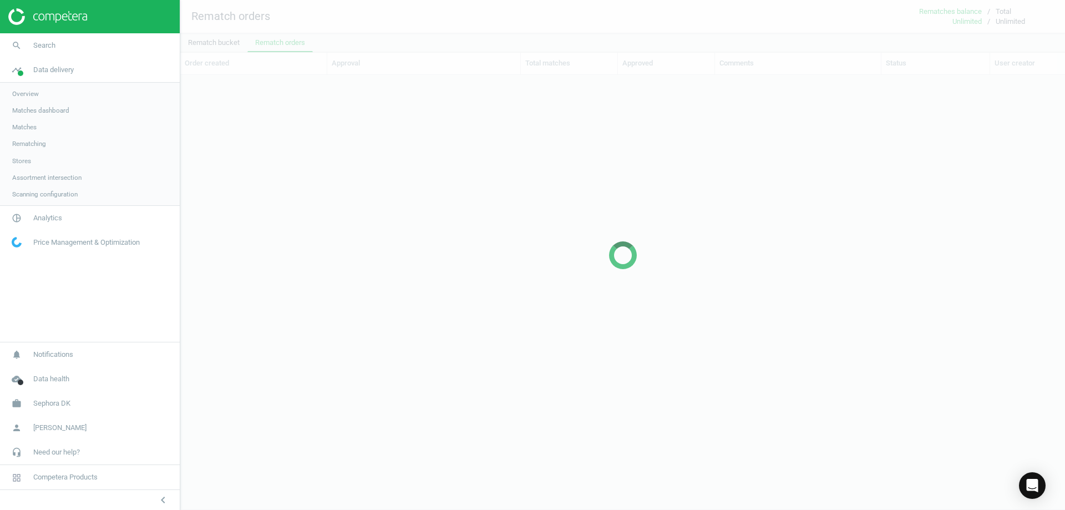
scroll to position [397, 876]
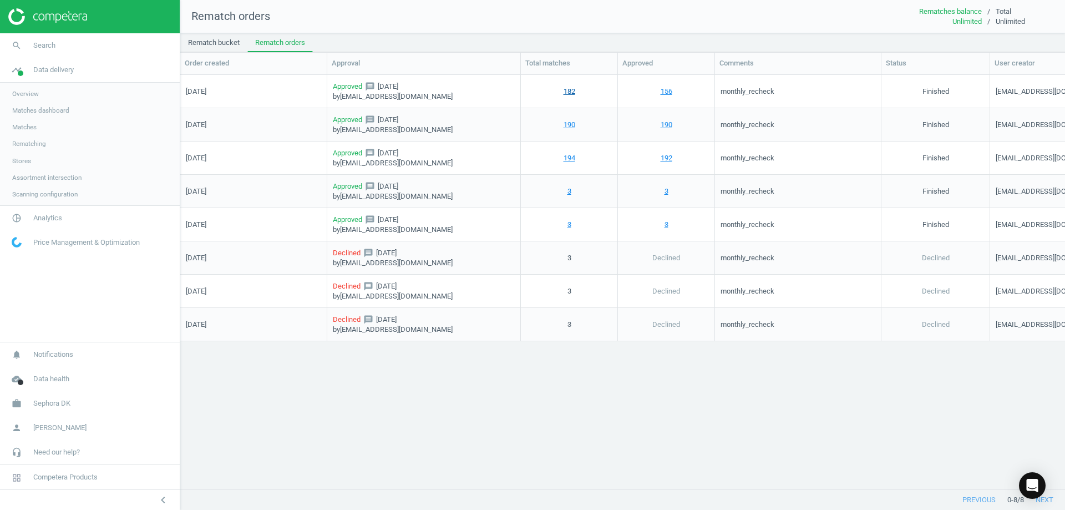
click at [571, 93] on link "182" at bounding box center [569, 91] width 12 height 10
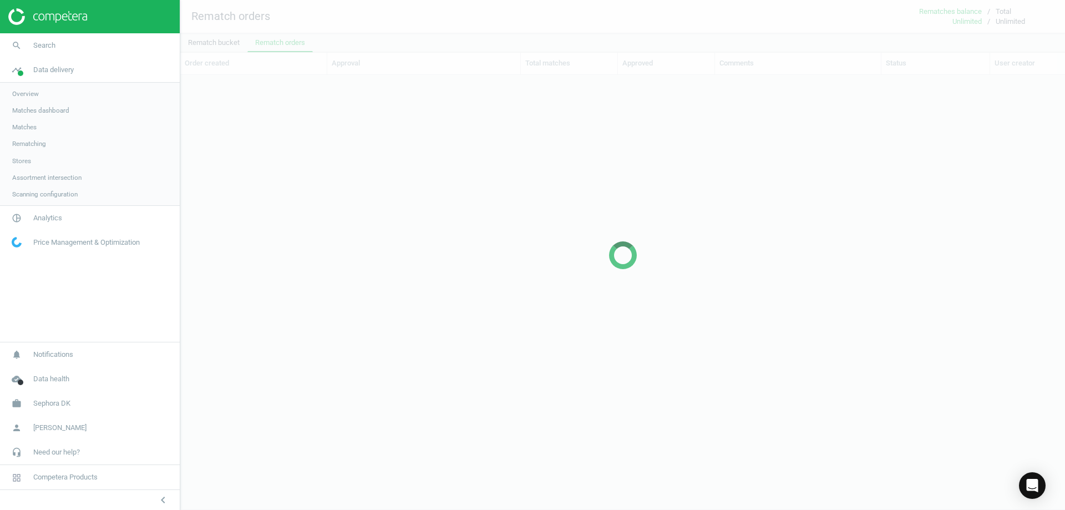
scroll to position [397, 876]
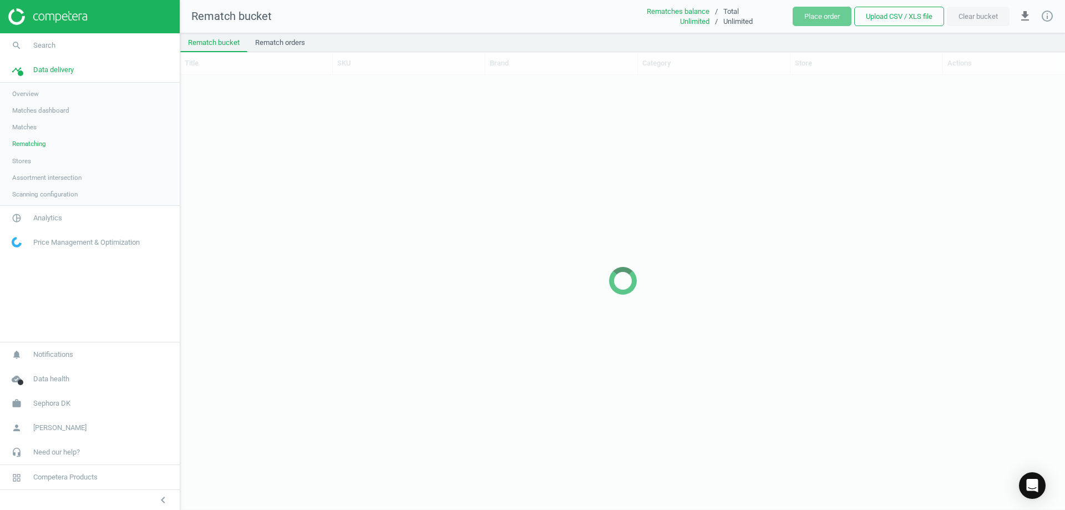
scroll to position [417, 876]
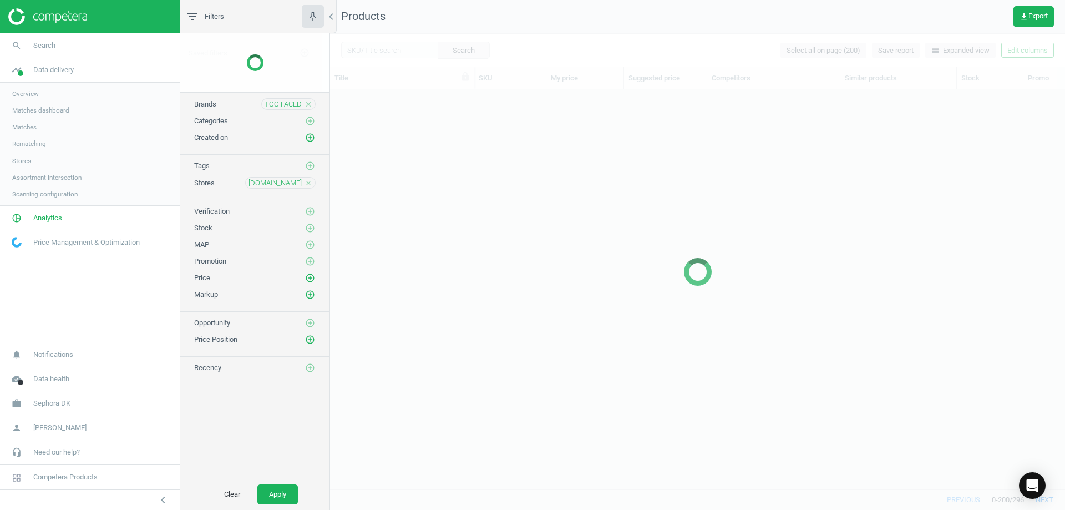
scroll to position [383, 727]
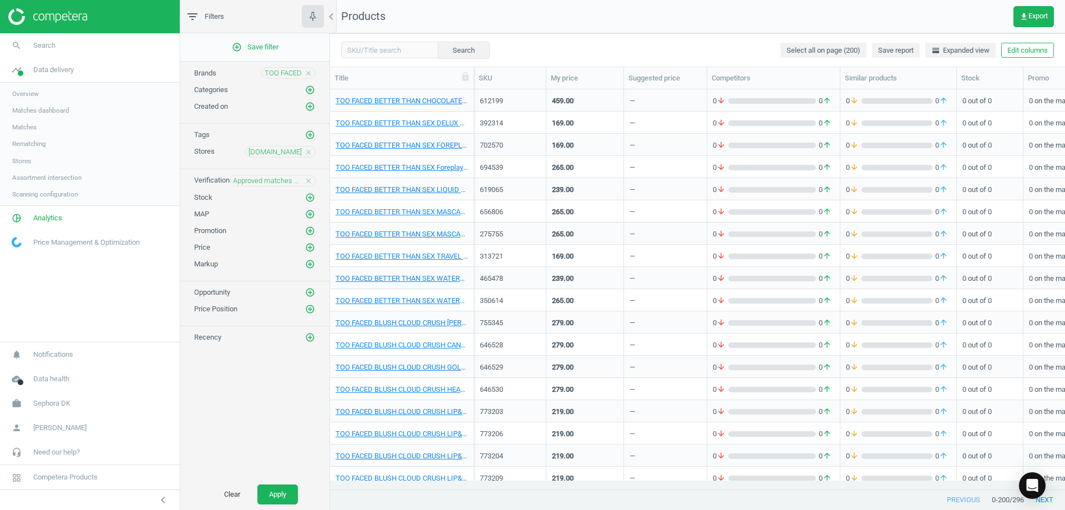
click at [309, 151] on icon "close" at bounding box center [308, 152] width 8 height 8
click at [277, 485] on button "Apply" at bounding box center [277, 494] width 40 height 20
click at [309, 179] on icon "close" at bounding box center [308, 180] width 8 height 8
click at [268, 490] on button "Apply" at bounding box center [277, 494] width 40 height 20
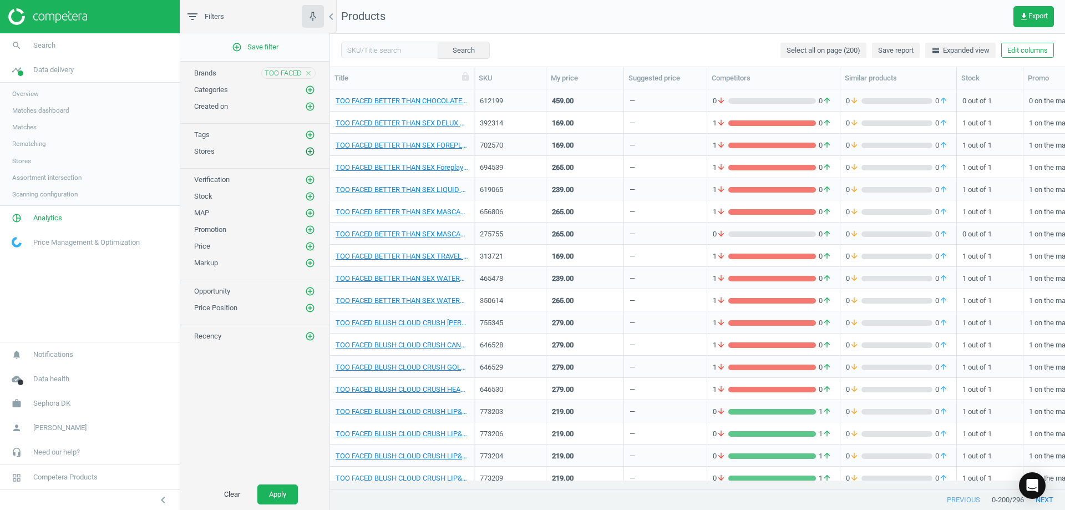
click at [308, 154] on icon "add_circle_outline" at bounding box center [310, 151] width 10 height 10
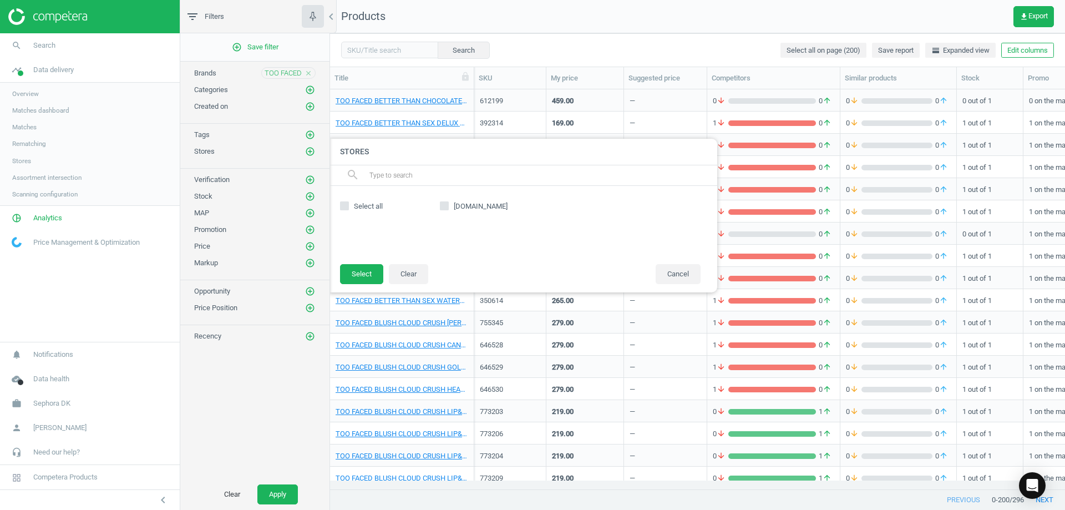
click at [460, 208] on span "[DOMAIN_NAME]" at bounding box center [480, 206] width 58 height 10
click at [448, 208] on input "[DOMAIN_NAME]" at bounding box center [444, 205] width 7 height 7
checkbox input "true"
drag, startPoint x: 372, startPoint y: 276, endPoint x: 397, endPoint y: 367, distance: 94.3
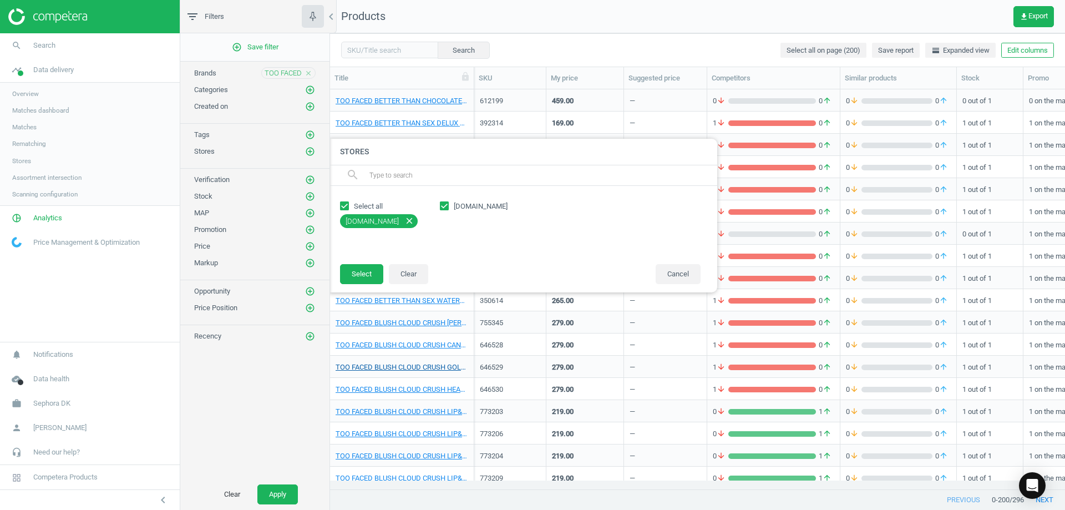
click at [372, 276] on button "Select" at bounding box center [361, 274] width 43 height 20
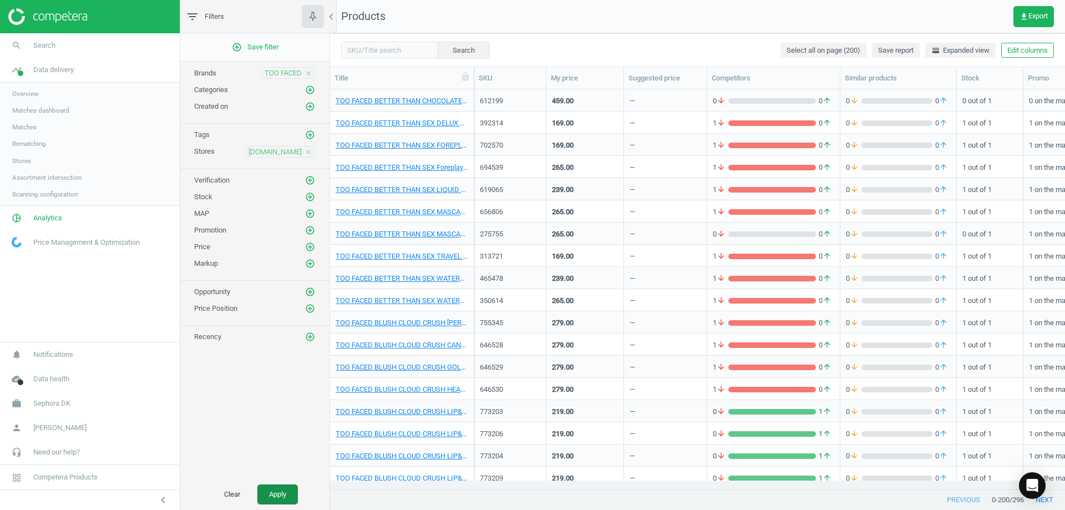
click at [285, 500] on button "Apply" at bounding box center [277, 494] width 40 height 20
click at [311, 203] on div "add_circle_outline Save filter Brands TOO FACED close Categories add_circle_out…" at bounding box center [254, 255] width 149 height 445
click at [311, 194] on icon "add_circle_outline" at bounding box center [310, 197] width 10 height 10
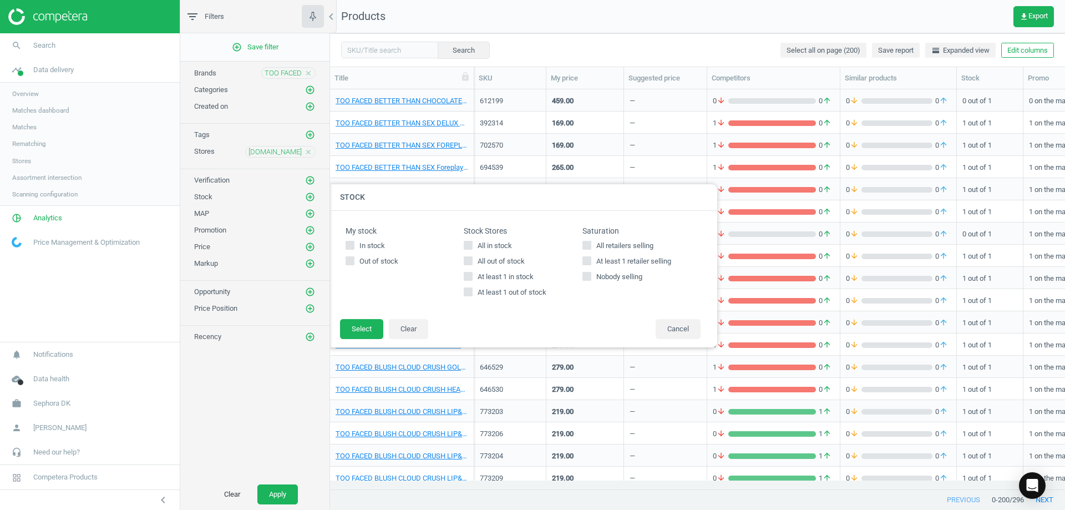
click at [490, 248] on span "All in stock" at bounding box center [494, 246] width 39 height 10
click at [472, 248] on input "All in stock" at bounding box center [468, 245] width 7 height 7
checkbox input "true"
click at [362, 331] on button "Select" at bounding box center [361, 329] width 43 height 20
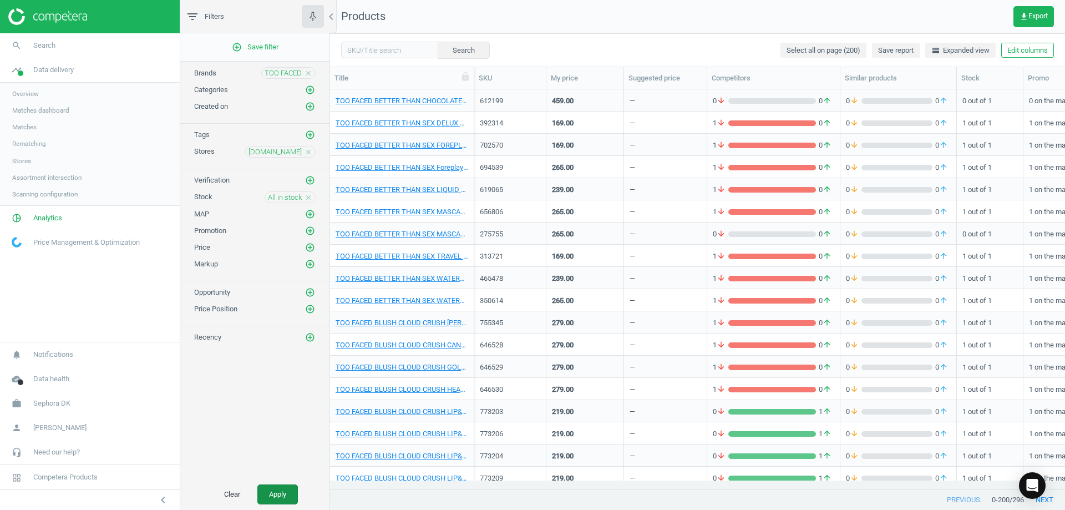
click at [273, 491] on button "Apply" at bounding box center [277, 494] width 40 height 20
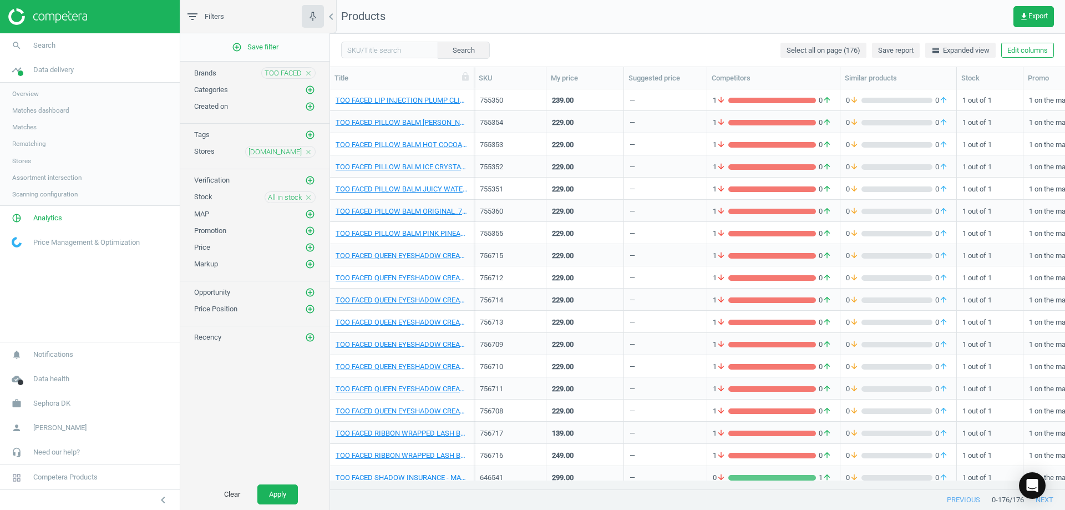
scroll to position [3513, 0]
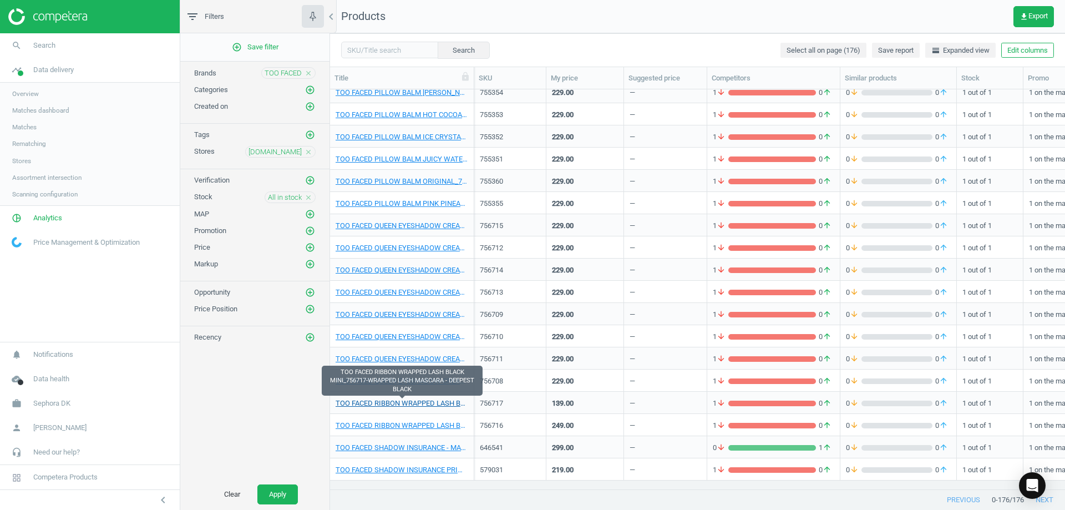
click at [402, 401] on link "TOO FACED RIBBON WRAPPED LASH BLACK MINI_756717-WRAPPED LASH MASCARA - DEEPEST …" at bounding box center [402, 403] width 133 height 10
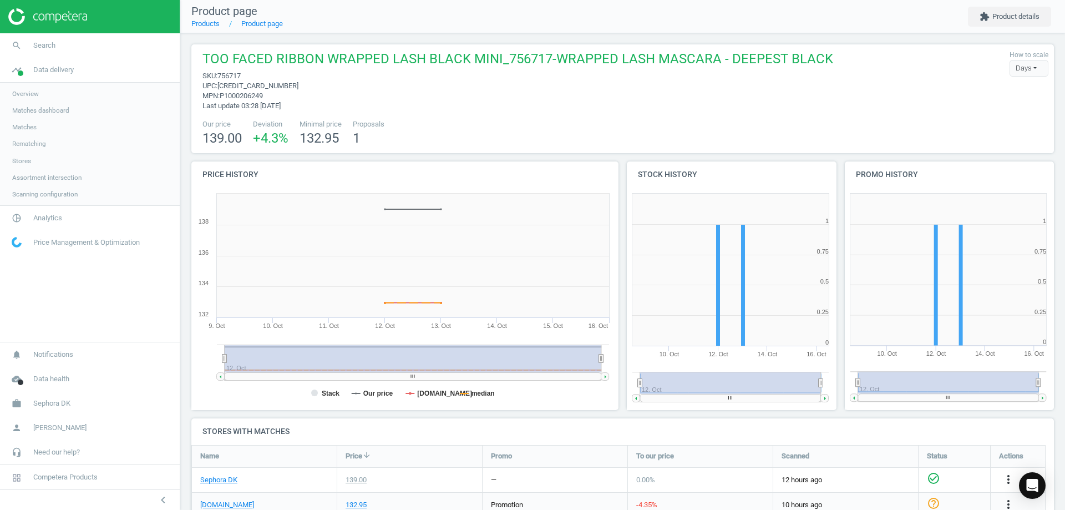
scroll to position [40, 0]
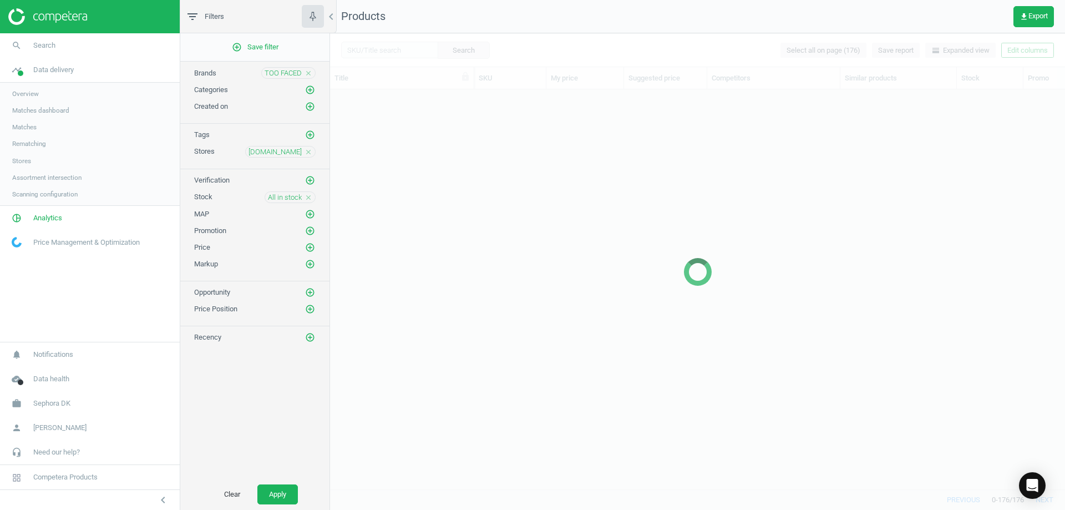
scroll to position [3447, 0]
